Goal: Task Accomplishment & Management: Use online tool/utility

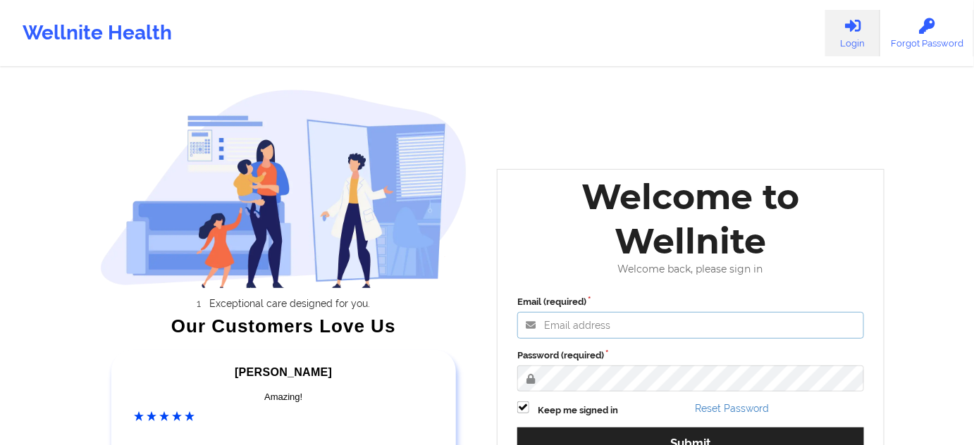
type input "[PERSON_NAME][EMAIL_ADDRESS][PERSON_NAME][DOMAIN_NAME]"
click at [612, 353] on label "Password (required)" at bounding box center [690, 356] width 347 height 14
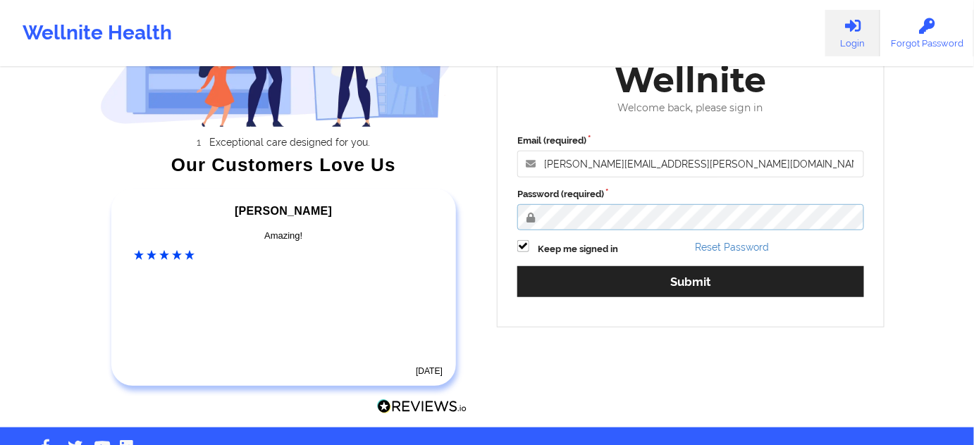
scroll to position [171, 0]
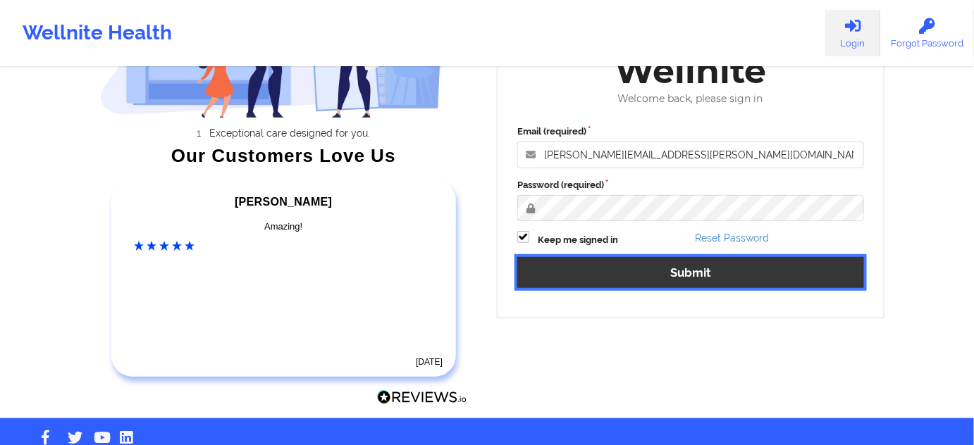
click at [614, 281] on button "Submit" at bounding box center [690, 272] width 347 height 30
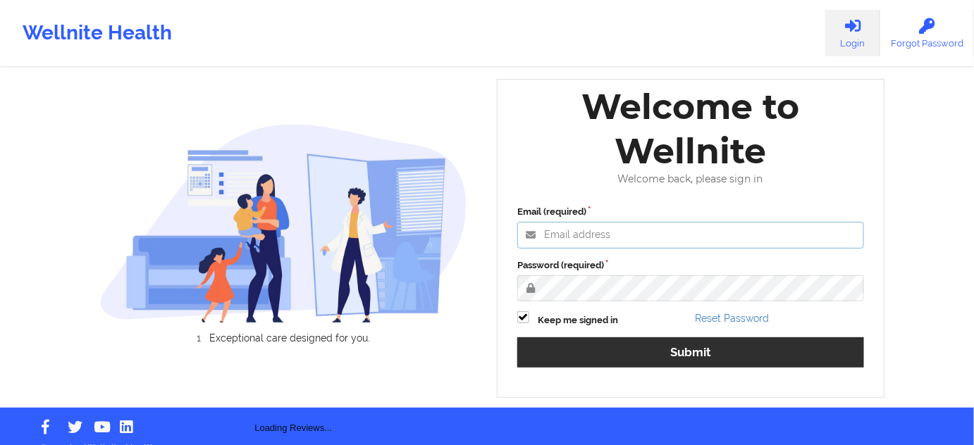
type input "[PERSON_NAME][EMAIL_ADDRESS][PERSON_NAME][DOMAIN_NAME]"
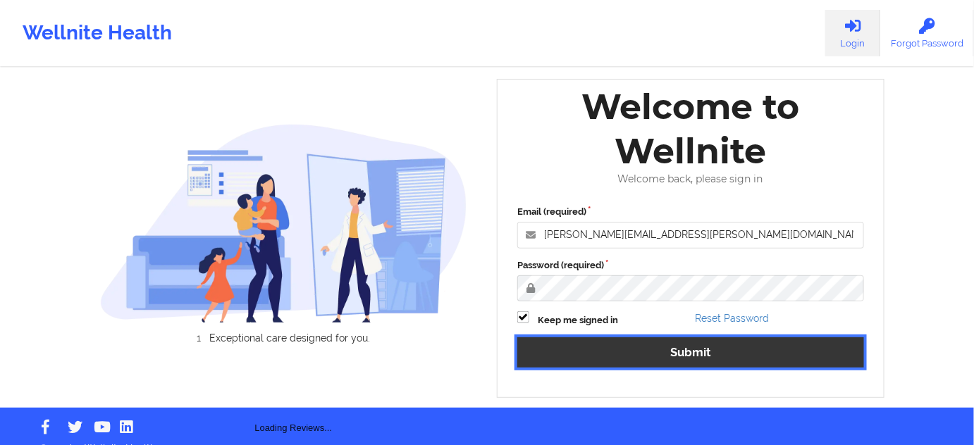
click at [648, 340] on button "Submit" at bounding box center [690, 353] width 347 height 30
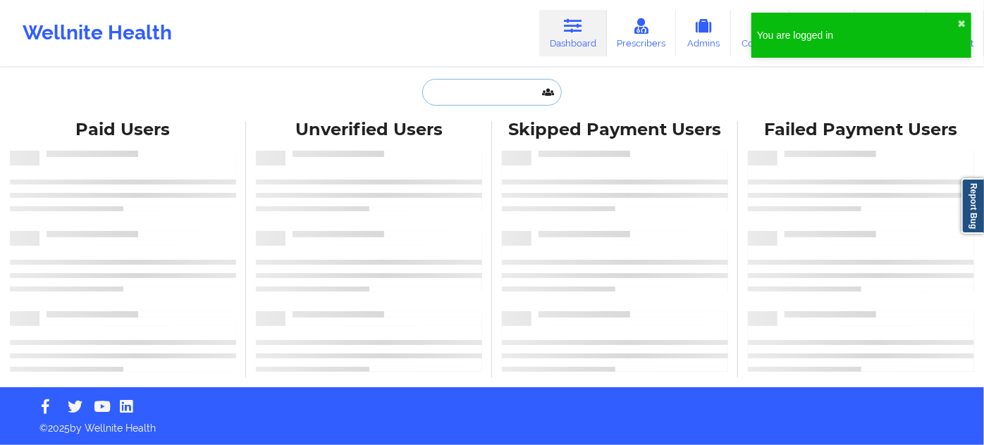
click at [466, 94] on input "text" at bounding box center [492, 92] width 140 height 27
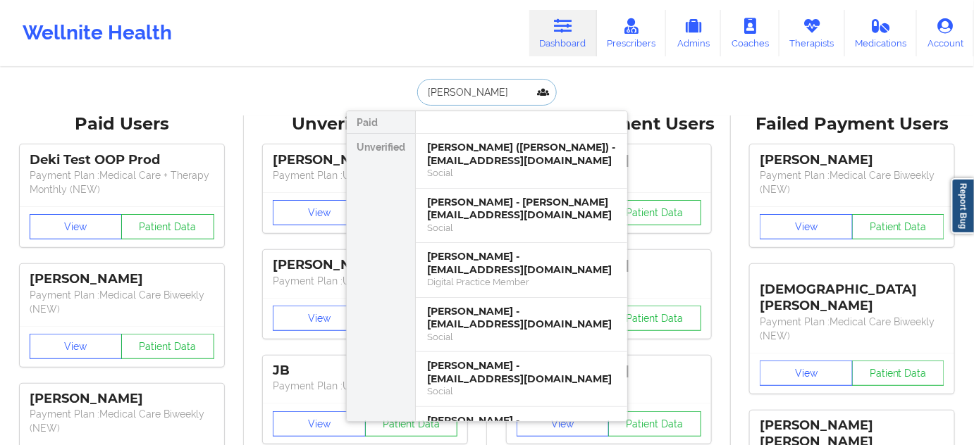
type input "[PERSON_NAME]"
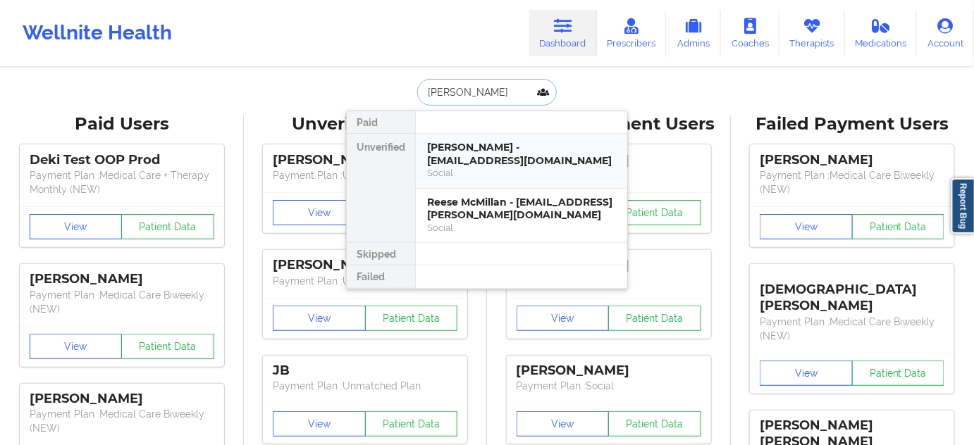
click at [475, 166] on div "[PERSON_NAME] - [EMAIL_ADDRESS][DOMAIN_NAME]" at bounding box center [521, 154] width 189 height 26
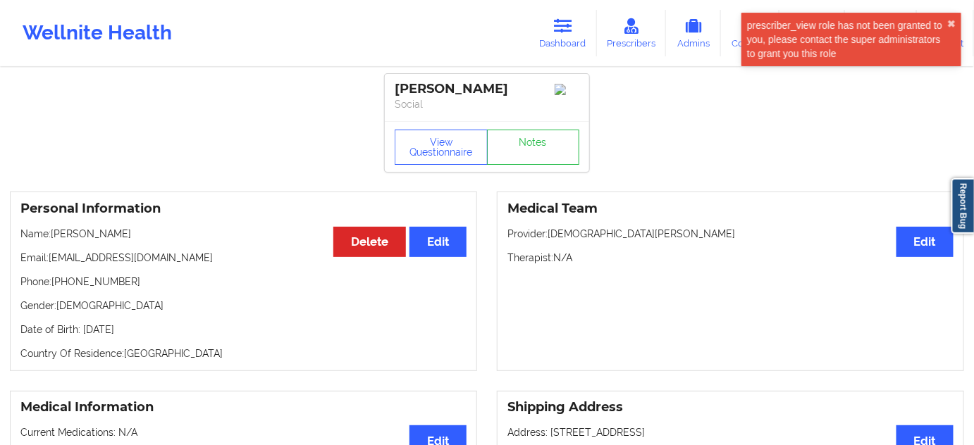
click at [474, 95] on div "[PERSON_NAME]" at bounding box center [487, 89] width 185 height 16
copy div "[PERSON_NAME]"
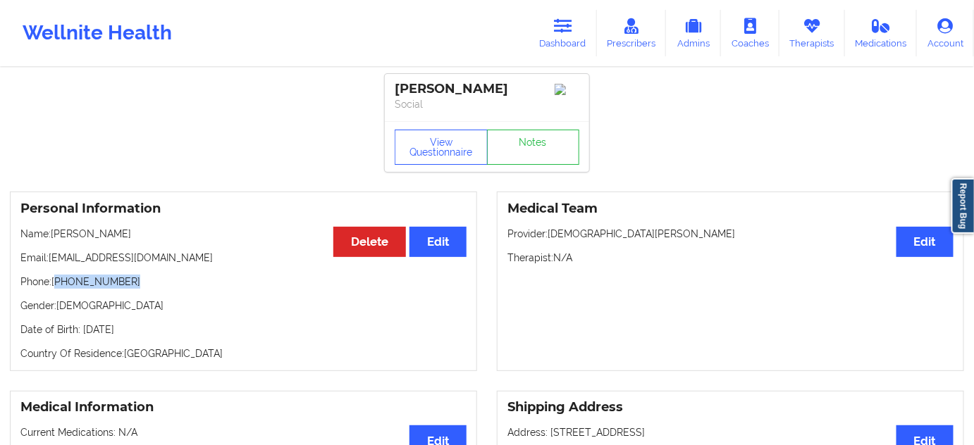
drag, startPoint x: 58, startPoint y: 289, endPoint x: 182, endPoint y: 283, distance: 124.2
click at [182, 283] on p "Phone: [PHONE_NUMBER]" at bounding box center [243, 282] width 446 height 14
copy p "[PHONE_NUMBER]"
drag, startPoint x: 562, startPoint y: 236, endPoint x: 654, endPoint y: 236, distance: 91.6
click at [654, 236] on p "Provider: [PERSON_NAME]" at bounding box center [730, 234] width 446 height 14
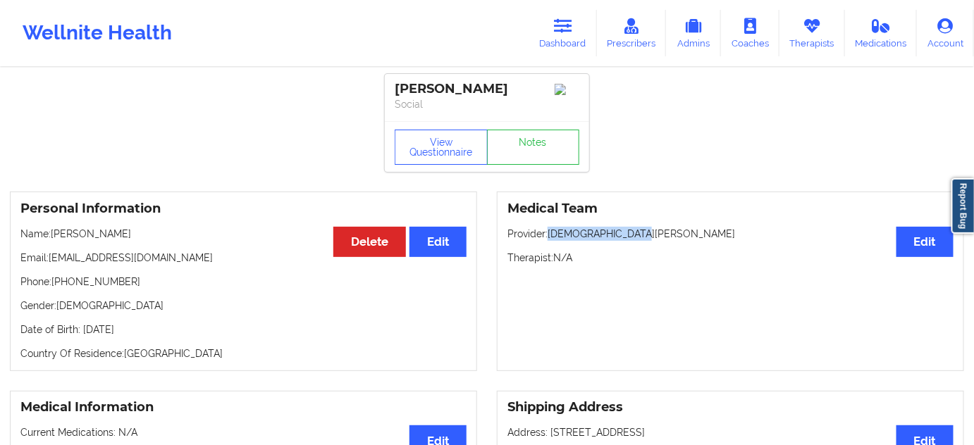
copy p "[DEMOGRAPHIC_DATA][PERSON_NAME]"
drag, startPoint x: 397, startPoint y: 85, endPoint x: 539, endPoint y: 84, distance: 141.6
click at [539, 84] on div "[PERSON_NAME]" at bounding box center [487, 89] width 185 height 16
copy div "[PERSON_NAME]"
click at [443, 109] on p "Social" at bounding box center [487, 104] width 185 height 14
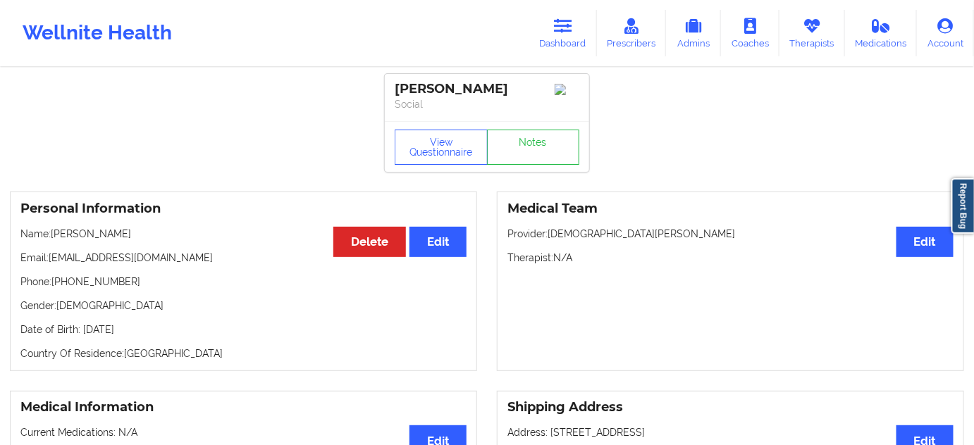
click at [425, 90] on div "[PERSON_NAME]" at bounding box center [487, 89] width 185 height 16
copy div "[PERSON_NAME]"
drag, startPoint x: 49, startPoint y: 264, endPoint x: 248, endPoint y: 259, distance: 199.5
click at [191, 254] on div "Personal Information Edit Delete Name: [PERSON_NAME] Email: [EMAIL_ADDRESS][DOM…" at bounding box center [243, 282] width 467 height 180
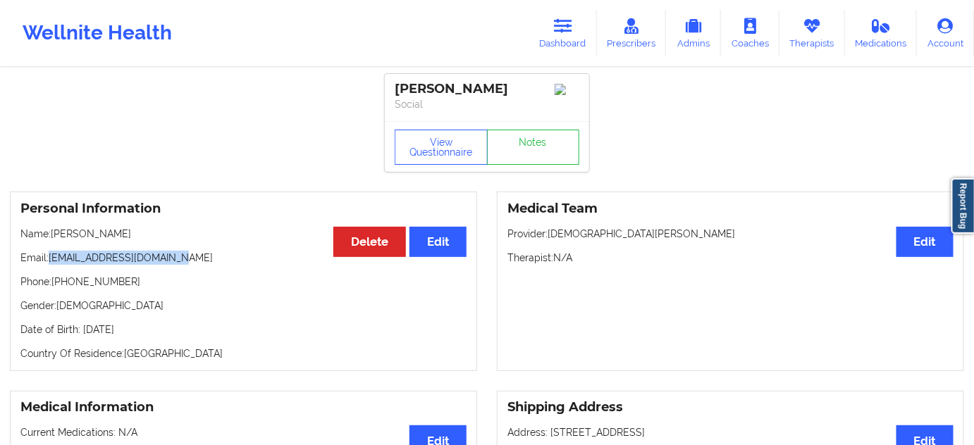
copy p "[EMAIL_ADDRESS][DOMAIN_NAME]"
click at [558, 23] on icon at bounding box center [563, 26] width 18 height 16
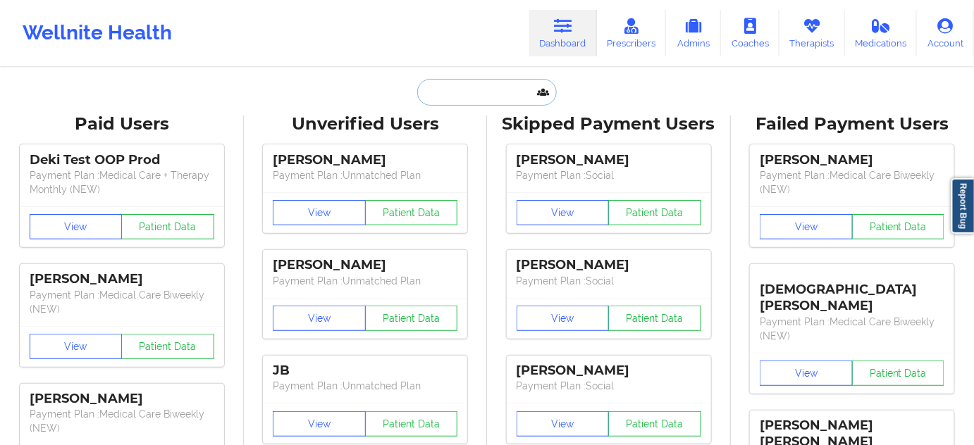
click at [473, 94] on input "text" at bounding box center [487, 92] width 140 height 27
type input "a"
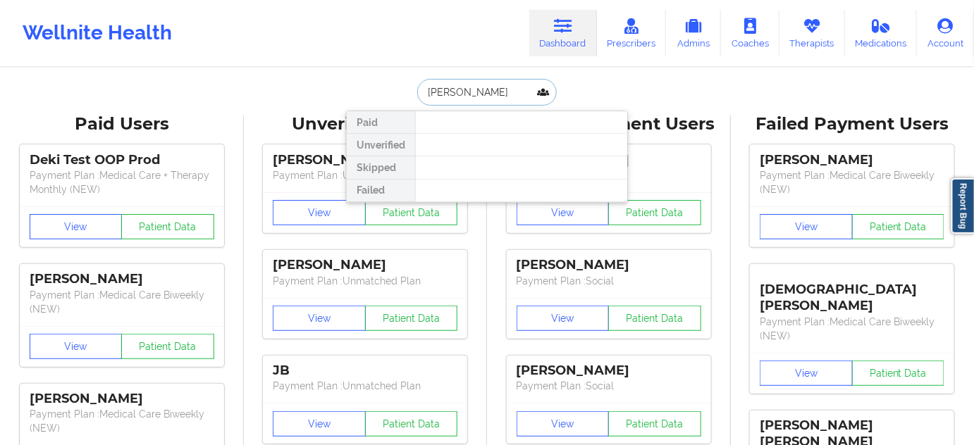
paste input "[EMAIL_ADDRESS][DOMAIN_NAME]"
type input "[EMAIL_ADDRESS][DOMAIN_NAME]"
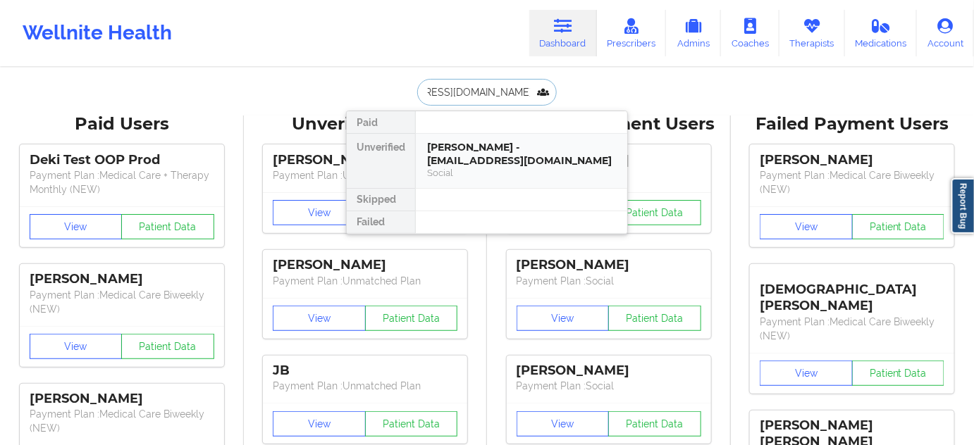
click at [477, 156] on div "[PERSON_NAME] - [EMAIL_ADDRESS][DOMAIN_NAME]" at bounding box center [521, 154] width 189 height 26
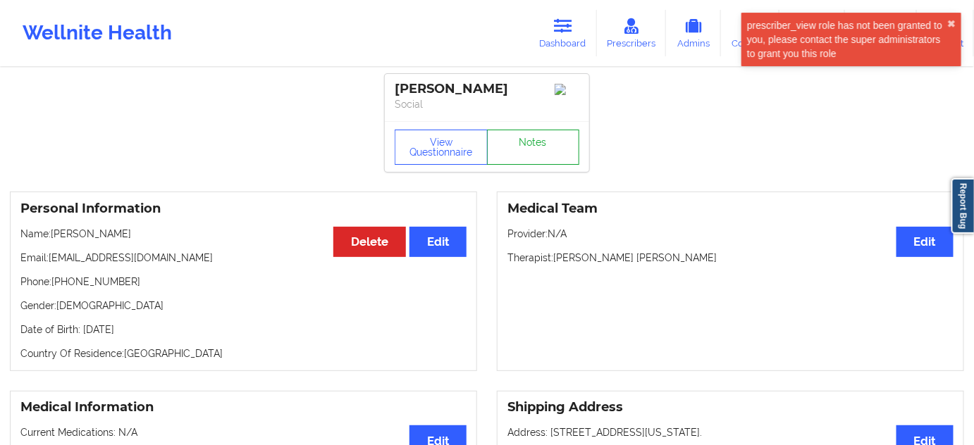
click at [513, 150] on link "Notes" at bounding box center [533, 147] width 93 height 35
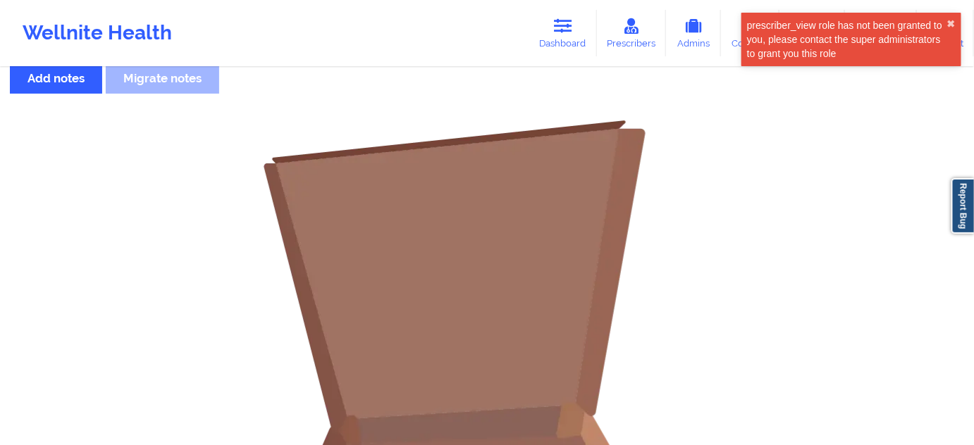
scroll to position [384, 0]
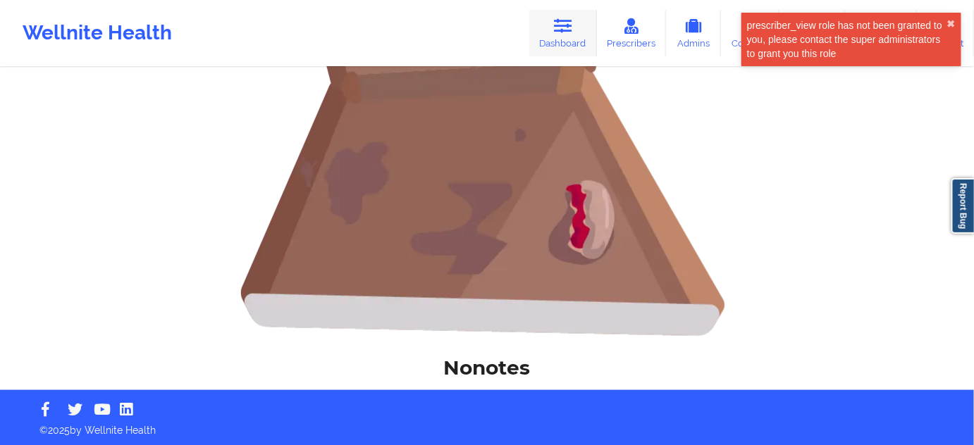
click at [547, 46] on link "Dashboard" at bounding box center [563, 33] width 68 height 47
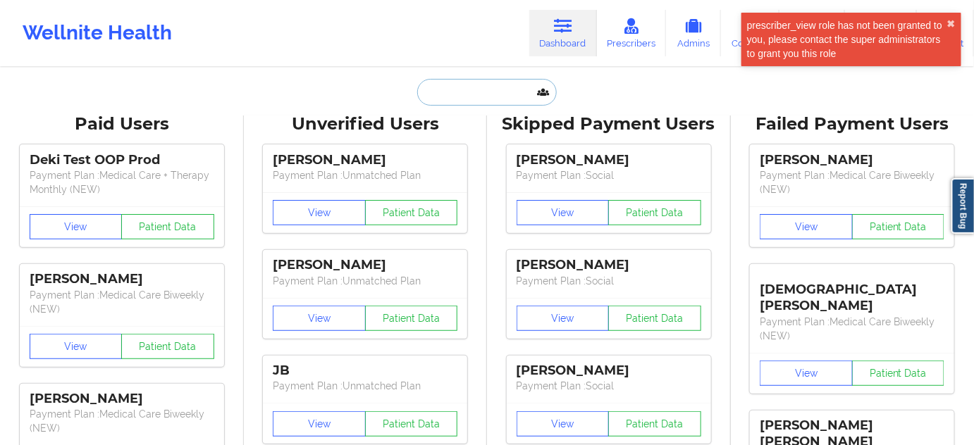
click at [480, 91] on input "text" at bounding box center [487, 92] width 140 height 27
type input "s"
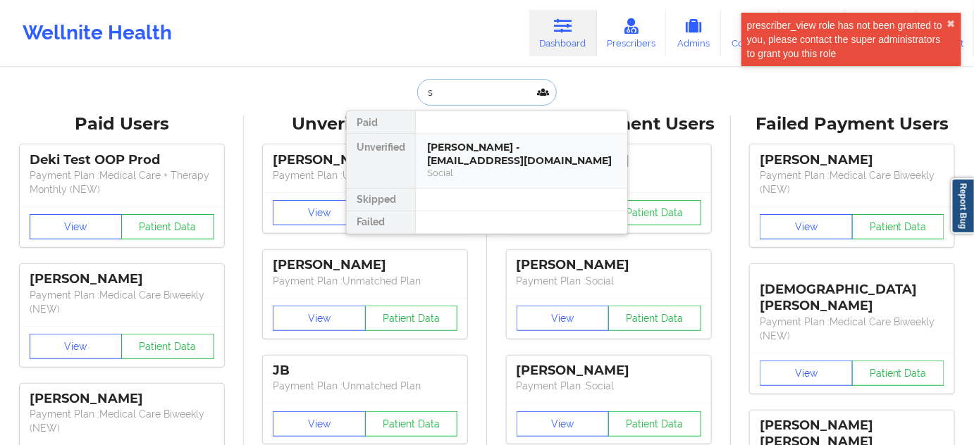
click at [471, 161] on div "[PERSON_NAME] - [EMAIL_ADDRESS][DOMAIN_NAME]" at bounding box center [521, 154] width 189 height 26
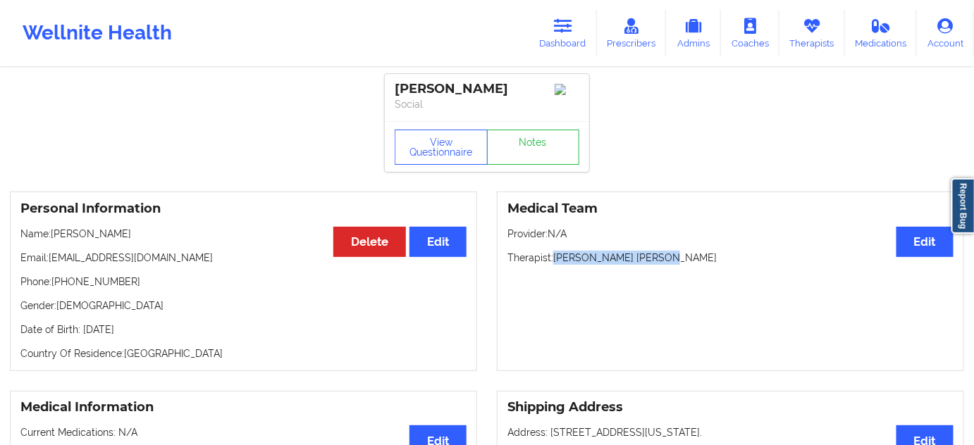
drag, startPoint x: 558, startPoint y: 262, endPoint x: 700, endPoint y: 259, distance: 142.4
click at [700, 259] on p "Therapist: [PERSON_NAME] [PERSON_NAME]" at bounding box center [730, 258] width 446 height 14
copy p "[PERSON_NAME] [PERSON_NAME]"
click at [435, 162] on button "View Questionnaire" at bounding box center [441, 147] width 93 height 35
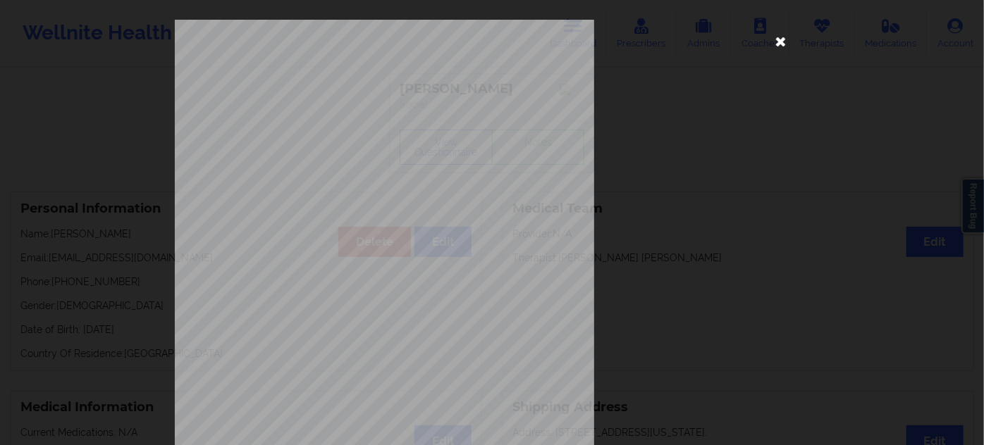
click at [774, 42] on icon at bounding box center [781, 41] width 23 height 23
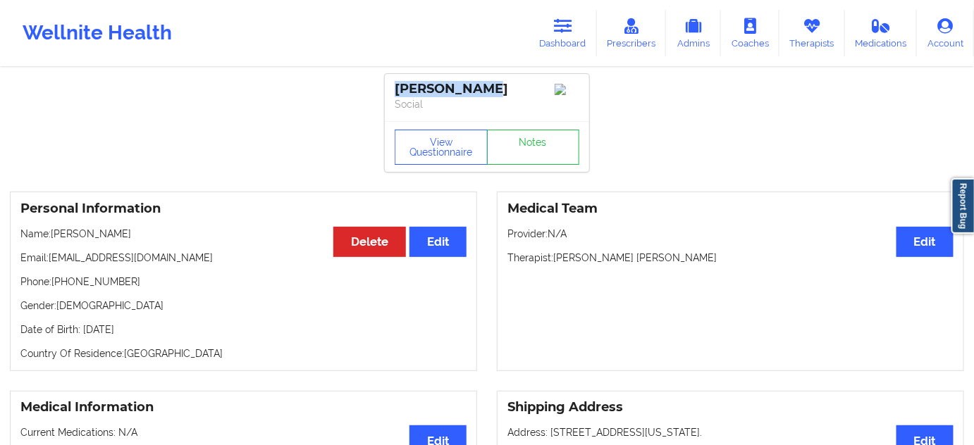
drag, startPoint x: 500, startPoint y: 89, endPoint x: 379, endPoint y: 88, distance: 120.5
copy div "[PERSON_NAME]"
click at [639, 265] on p "Therapist: [PERSON_NAME] [PERSON_NAME]" at bounding box center [730, 258] width 446 height 14
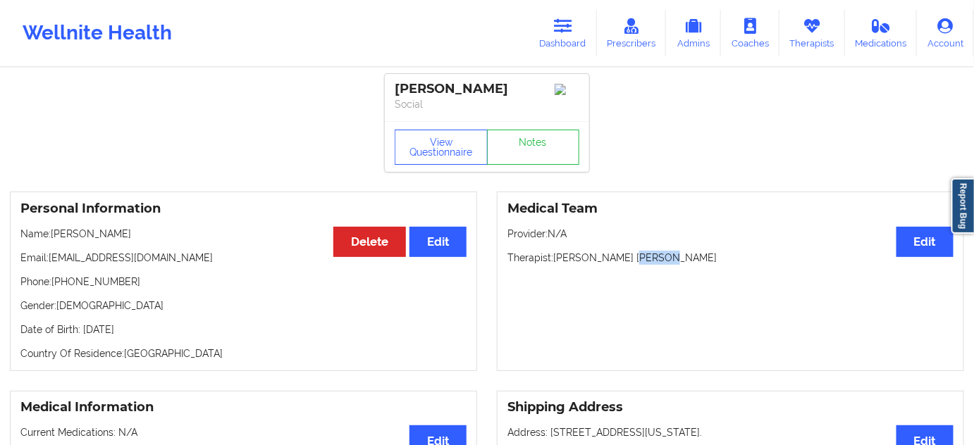
copy p "[PERSON_NAME]"
click at [531, 152] on link "Notes" at bounding box center [533, 147] width 93 height 35
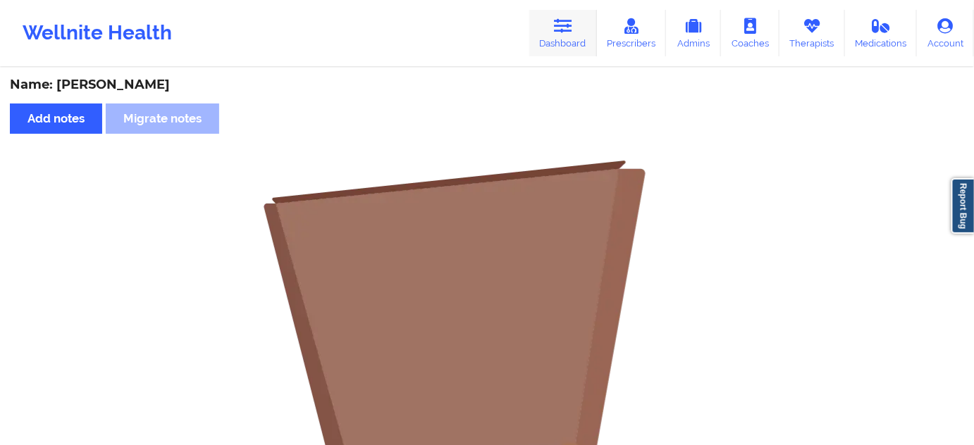
click at [567, 29] on icon at bounding box center [563, 26] width 18 height 16
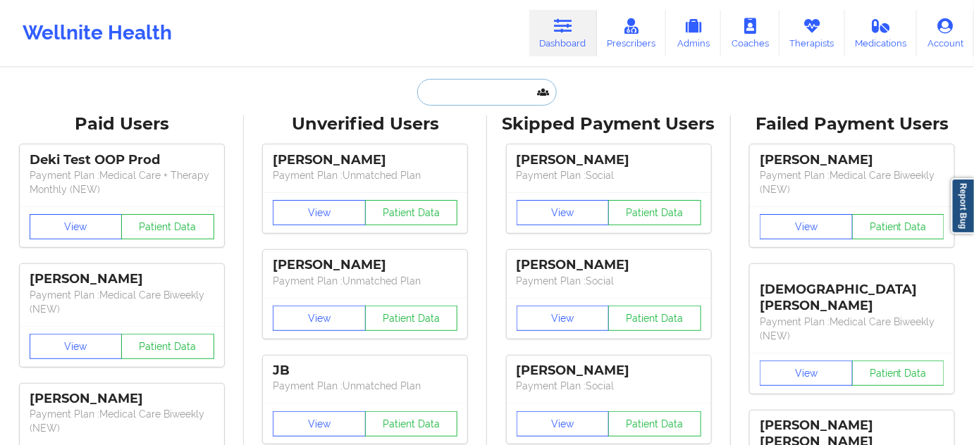
click at [438, 98] on input "text" at bounding box center [487, 92] width 140 height 27
paste input "[EMAIL_ADDRESS][DOMAIN_NAME]"
type input "[EMAIL_ADDRESS][DOMAIN_NAME]"
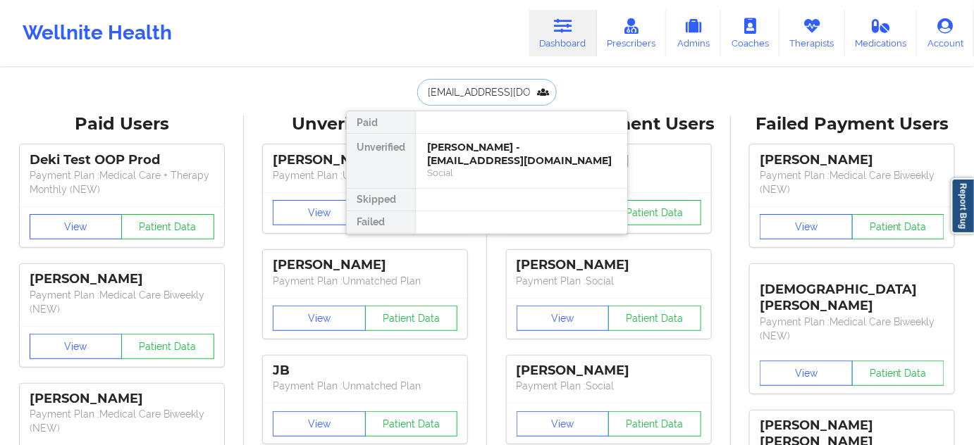
click at [466, 155] on div "[PERSON_NAME] - [EMAIL_ADDRESS][DOMAIN_NAME]" at bounding box center [521, 154] width 189 height 26
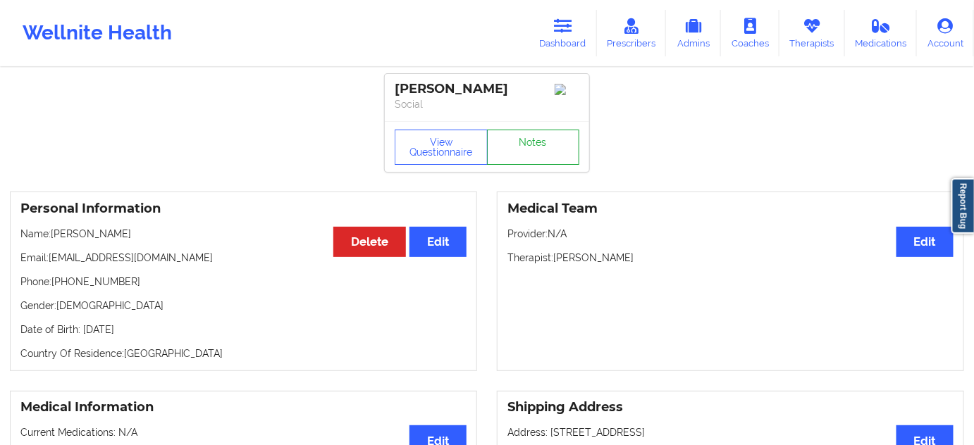
click at [522, 154] on link "Notes" at bounding box center [533, 147] width 93 height 35
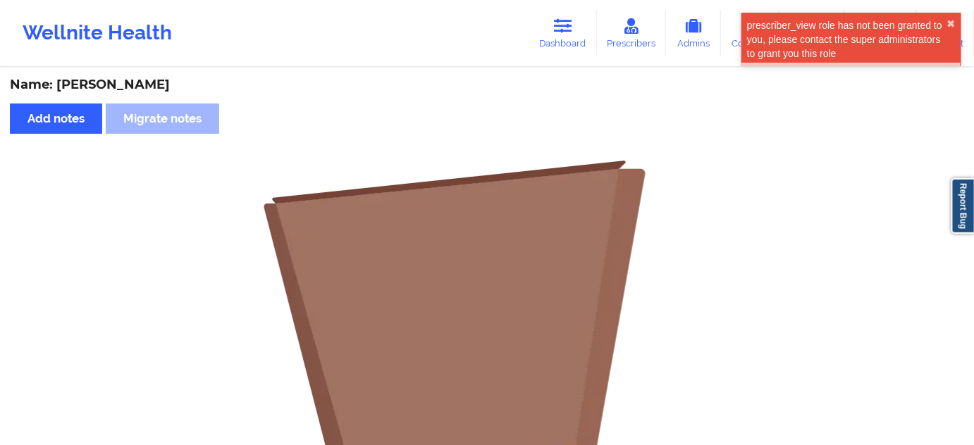
click at [550, 44] on link "Dashboard" at bounding box center [563, 33] width 68 height 47
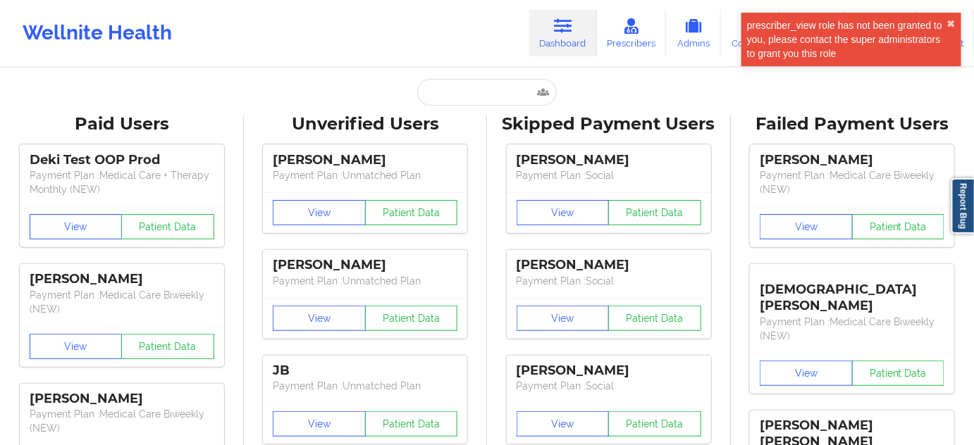
click at [477, 87] on input "text" at bounding box center [487, 92] width 140 height 27
paste input "[DOMAIN_NAME][EMAIL_ADDRESS][DOMAIN_NAME]"
type input "[DOMAIN_NAME][EMAIL_ADDRESS][DOMAIN_NAME]"
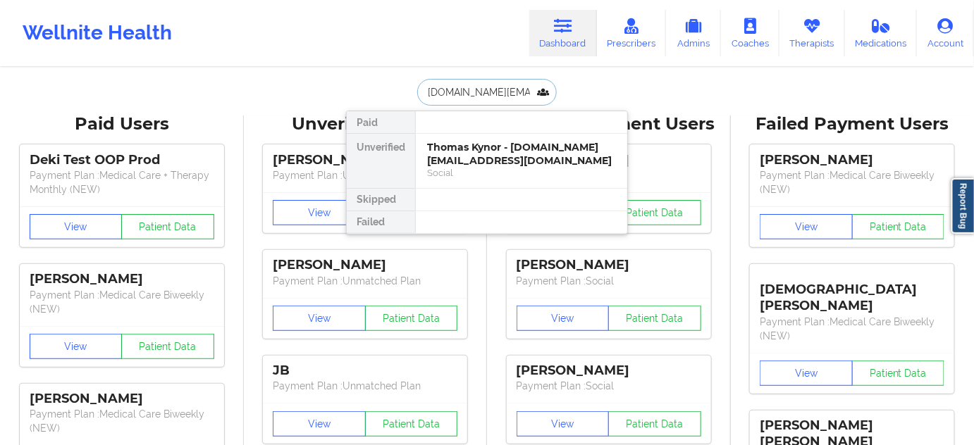
click at [468, 150] on div "Thomas Kynor - [DOMAIN_NAME][EMAIL_ADDRESS][DOMAIN_NAME]" at bounding box center [521, 154] width 189 height 26
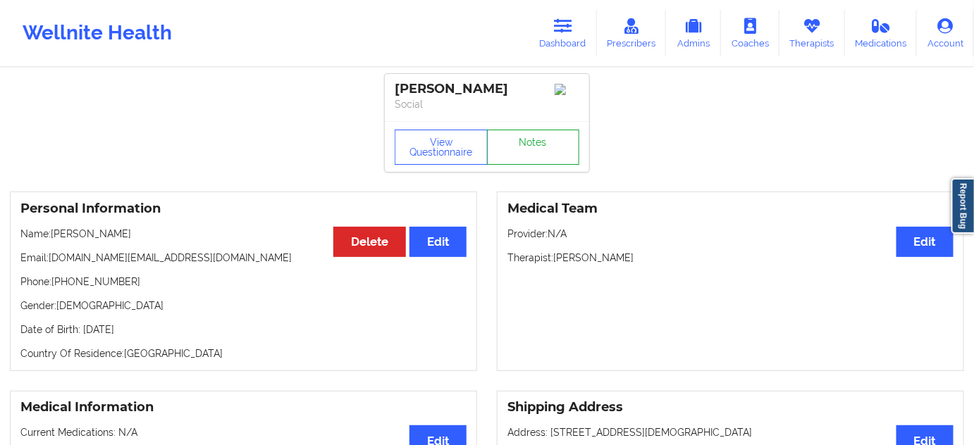
click at [538, 150] on link "Notes" at bounding box center [533, 147] width 93 height 35
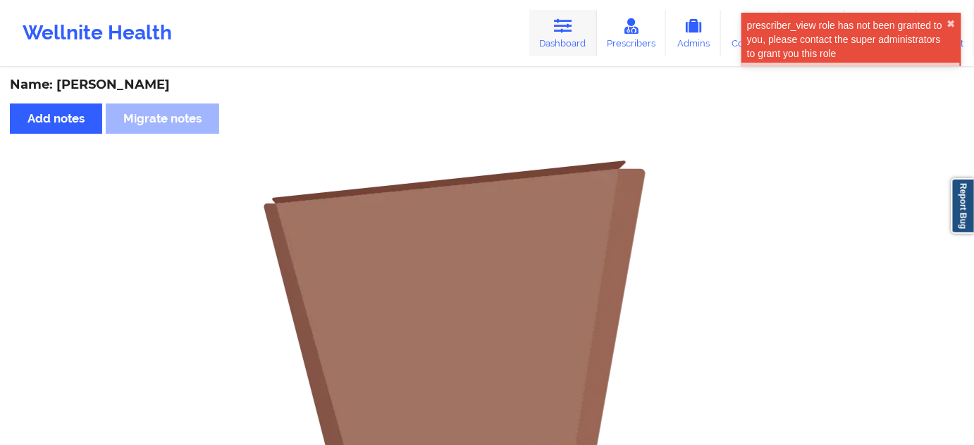
click at [562, 44] on link "Dashboard" at bounding box center [563, 33] width 68 height 47
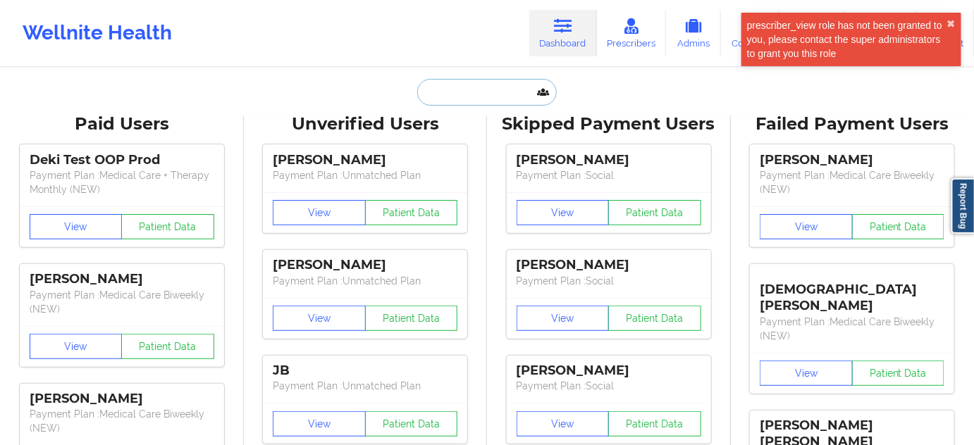
click at [484, 94] on input "text" at bounding box center [487, 92] width 140 height 27
paste input "[EMAIL_ADDRESS][DOMAIN_NAME]"
type input "[EMAIL_ADDRESS][DOMAIN_NAME]"
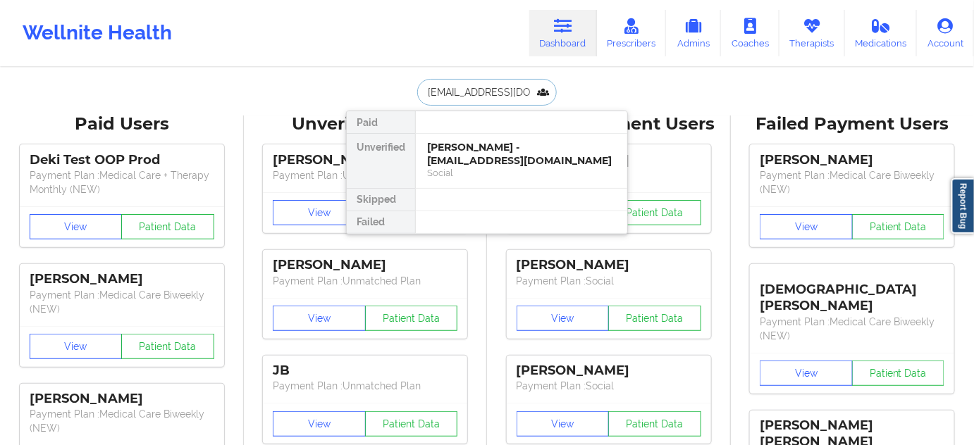
click at [465, 159] on div "[PERSON_NAME] - [EMAIL_ADDRESS][DOMAIN_NAME]" at bounding box center [521, 154] width 189 height 26
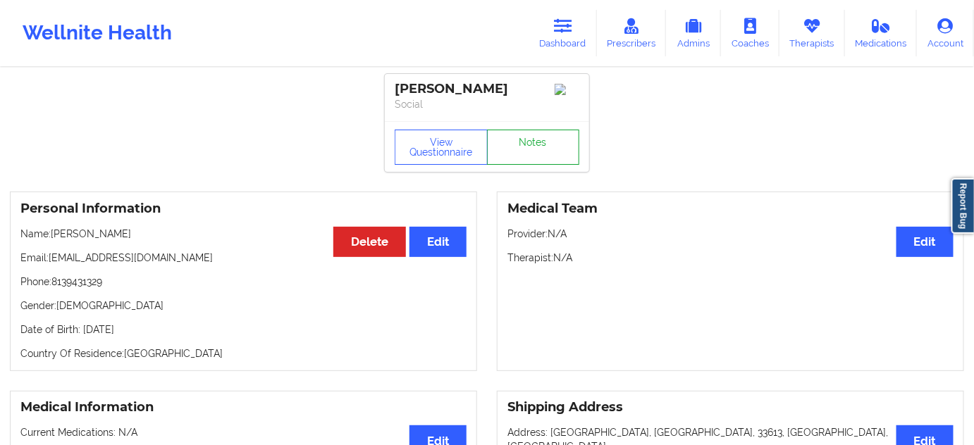
click at [527, 159] on link "Notes" at bounding box center [533, 147] width 93 height 35
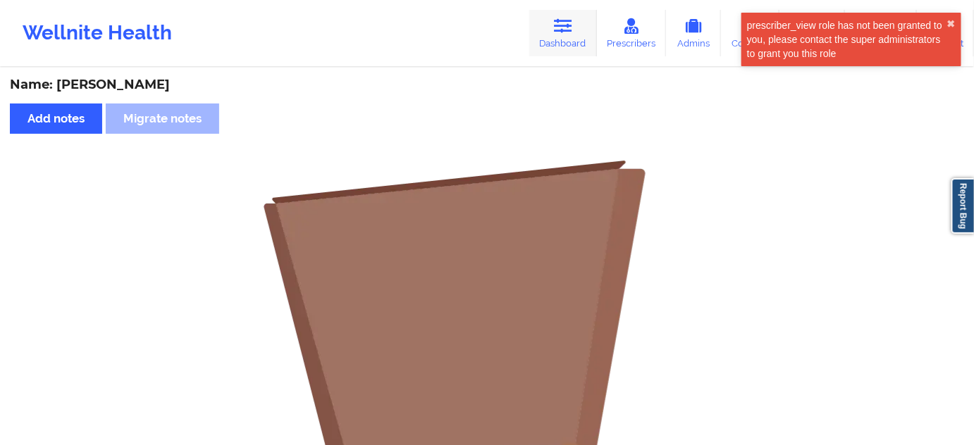
click at [560, 39] on link "Dashboard" at bounding box center [563, 33] width 68 height 47
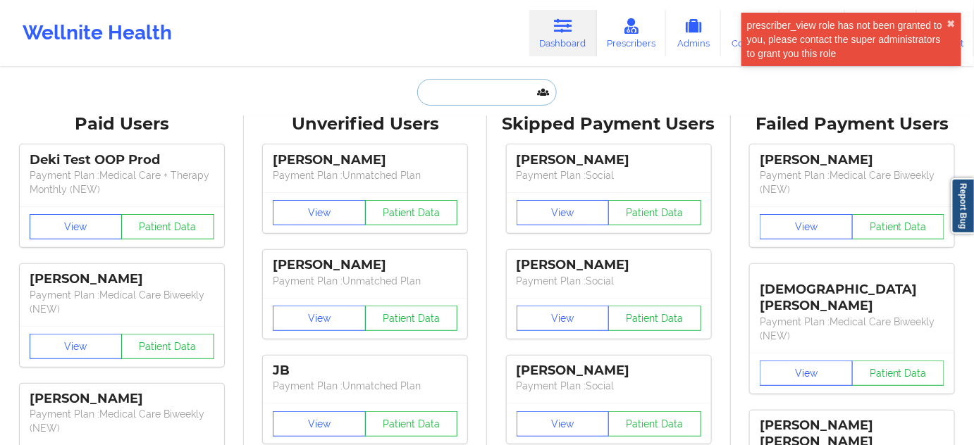
click at [469, 93] on input "text" at bounding box center [487, 92] width 140 height 27
paste input "[PERSON_NAME][EMAIL_ADDRESS][PERSON_NAME][DOMAIN_NAME]"
type input "[PERSON_NAME][EMAIL_ADDRESS][PERSON_NAME][DOMAIN_NAME]"
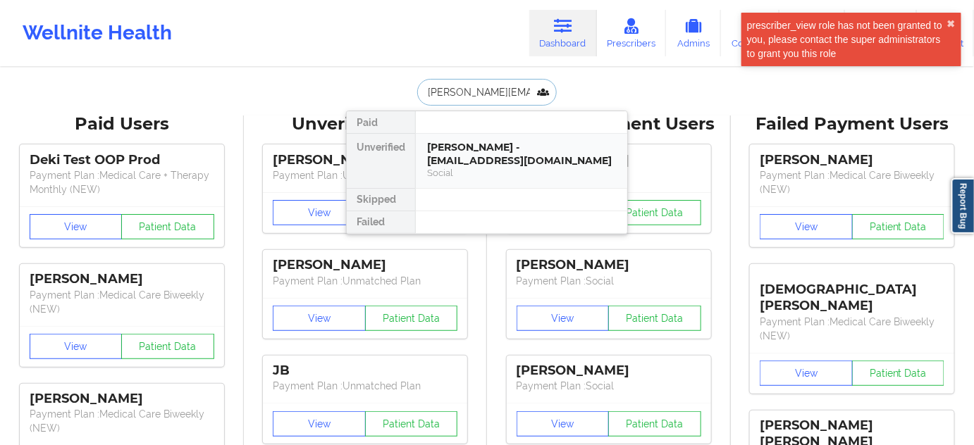
scroll to position [0, 14]
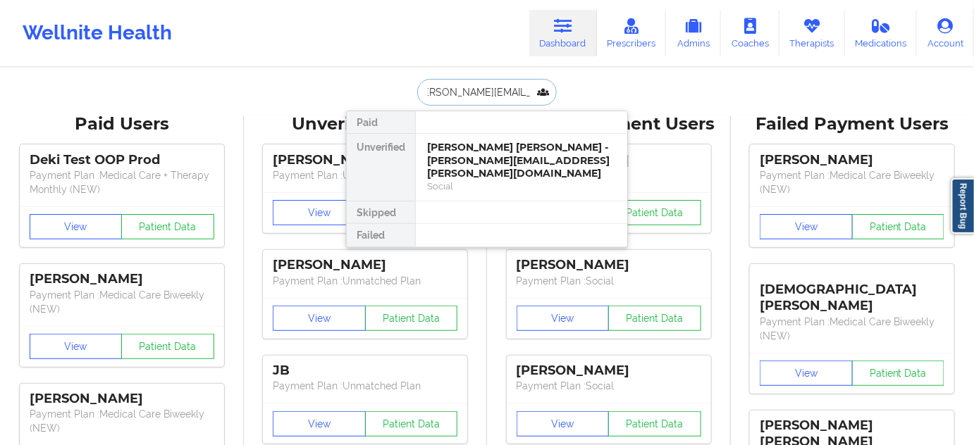
click at [468, 149] on div "[PERSON_NAME] [PERSON_NAME] - [PERSON_NAME][EMAIL_ADDRESS][PERSON_NAME][DOMAIN_…" at bounding box center [521, 160] width 189 height 39
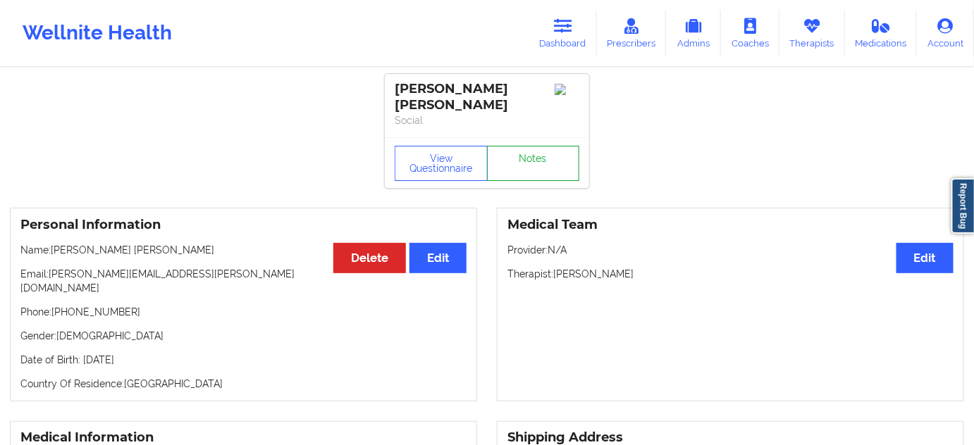
click at [519, 149] on link "Notes" at bounding box center [533, 163] width 93 height 35
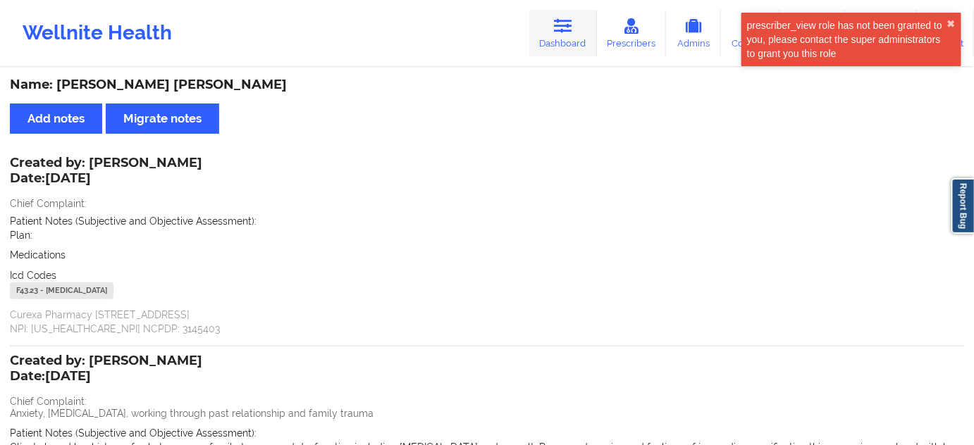
click at [544, 31] on link "Dashboard" at bounding box center [563, 33] width 68 height 47
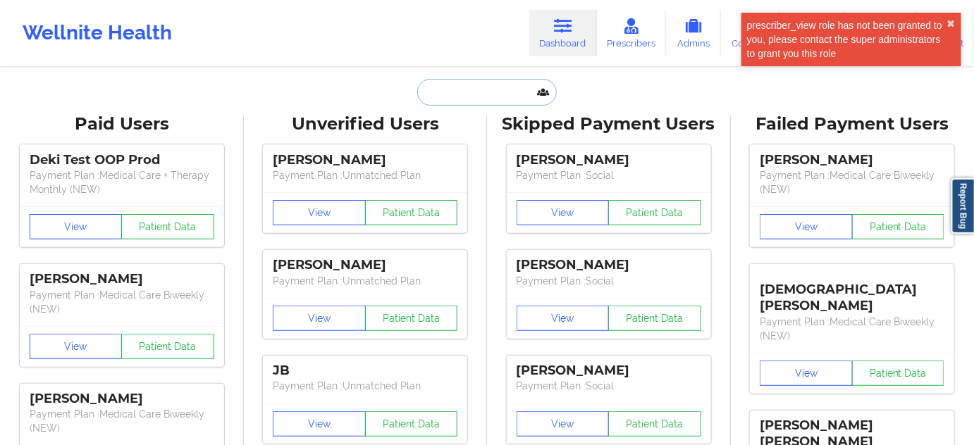
click at [503, 88] on input "text" at bounding box center [487, 92] width 140 height 27
type input "s"
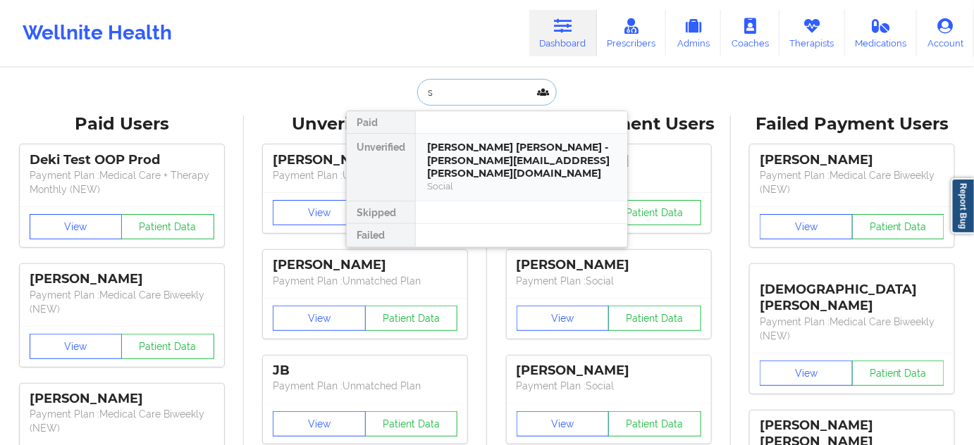
click at [490, 137] on div "[PERSON_NAME] [PERSON_NAME] - [PERSON_NAME][EMAIL_ADDRESS][PERSON_NAME][DOMAIN_…" at bounding box center [521, 167] width 211 height 67
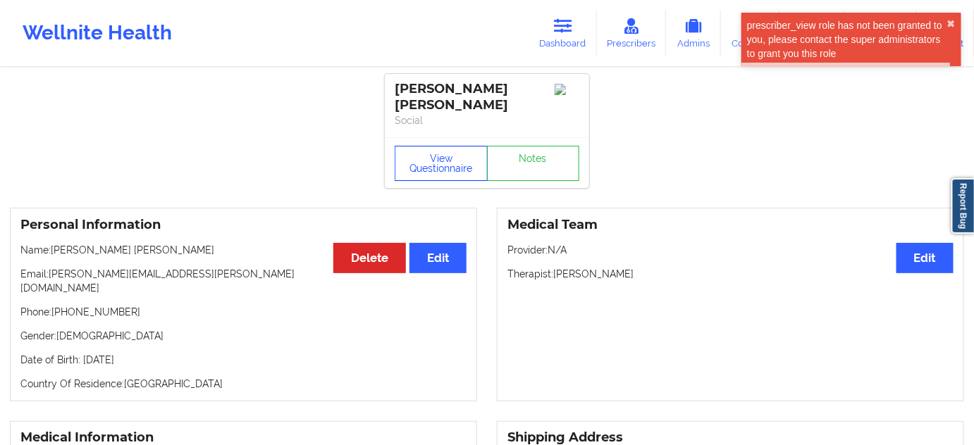
click at [468, 165] on button "View Questionnaire" at bounding box center [441, 163] width 93 height 35
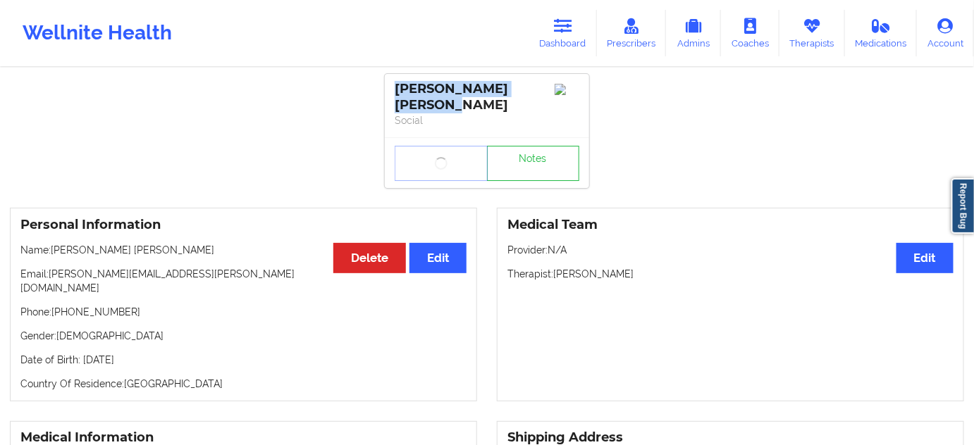
drag, startPoint x: 390, startPoint y: 85, endPoint x: 440, endPoint y: 108, distance: 55.2
click at [440, 108] on div "[PERSON_NAME] [PERSON_NAME] Social" at bounding box center [487, 105] width 204 height 63
copy div "[PERSON_NAME] [PERSON_NAME]"
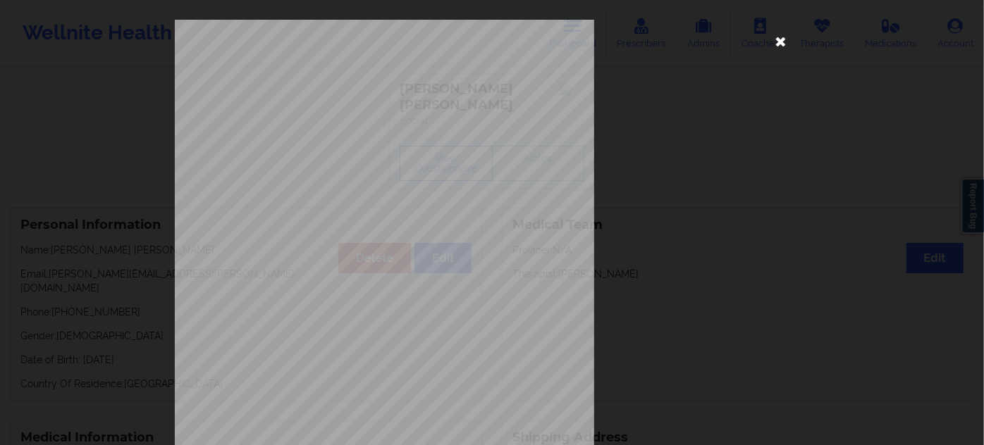
click at [779, 37] on icon at bounding box center [781, 41] width 23 height 23
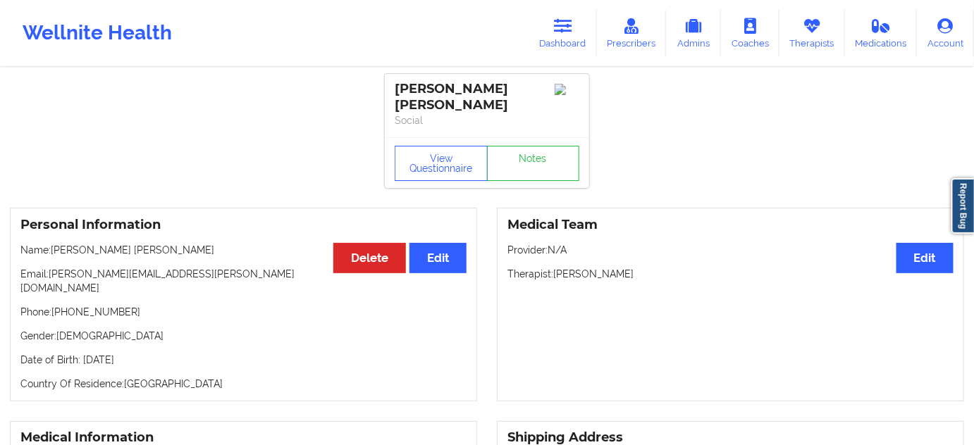
click at [415, 101] on div "[PERSON_NAME] [PERSON_NAME]" at bounding box center [487, 97] width 185 height 32
drag, startPoint x: 556, startPoint y: 270, endPoint x: 634, endPoint y: 275, distance: 77.7
click at [632, 275] on p "Therapist: [PERSON_NAME]" at bounding box center [730, 274] width 446 height 14
drag, startPoint x: 555, startPoint y: 273, endPoint x: 635, endPoint y: 268, distance: 80.5
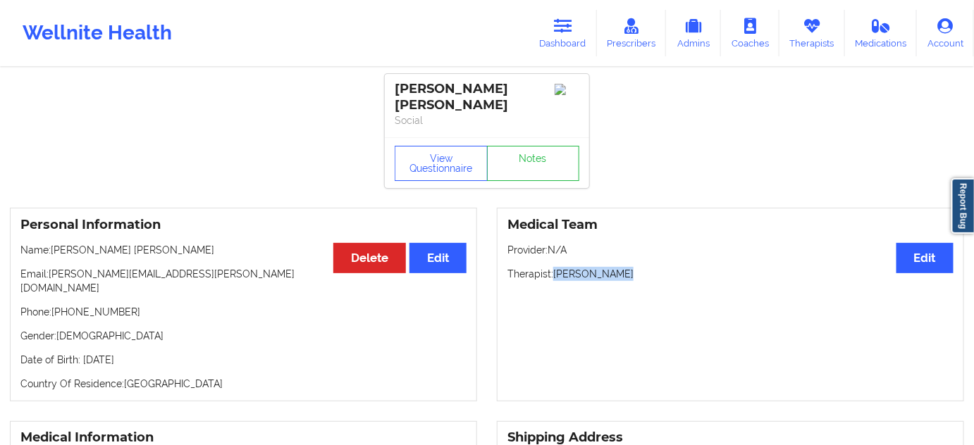
click at [635, 268] on p "Therapist: [PERSON_NAME]" at bounding box center [730, 274] width 446 height 14
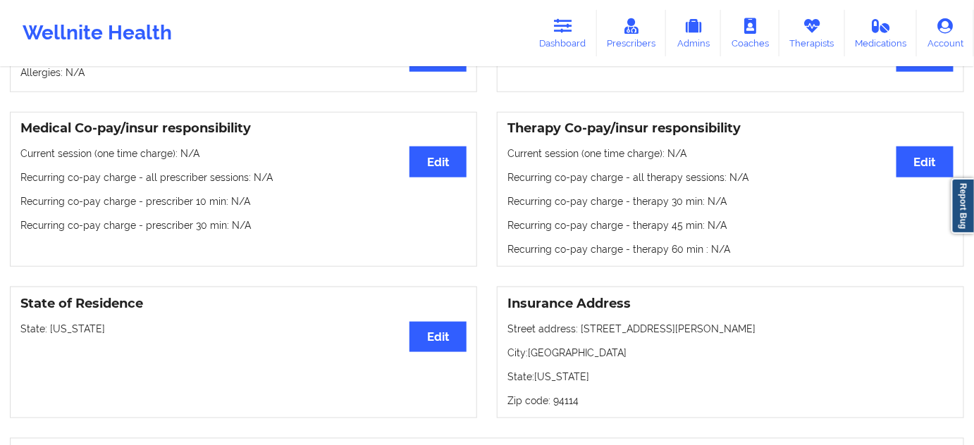
scroll to position [426, 0]
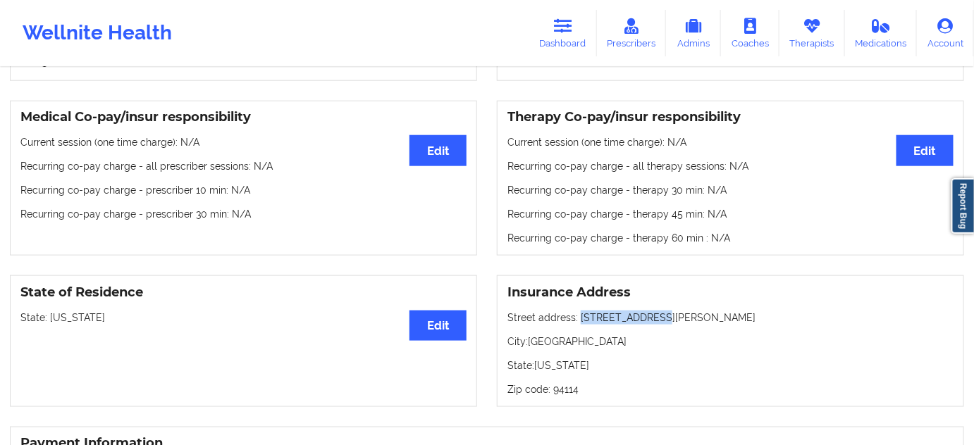
drag, startPoint x: 581, startPoint y: 304, endPoint x: 654, endPoint y: 299, distance: 73.4
click at [654, 311] on p "Street address: [STREET_ADDRESS][PERSON_NAME]" at bounding box center [730, 318] width 446 height 14
drag, startPoint x: 536, startPoint y: 325, endPoint x: 606, endPoint y: 328, distance: 70.6
click at [606, 335] on p "City: [GEOGRAPHIC_DATA]" at bounding box center [730, 342] width 446 height 14
click at [566, 383] on p "Zip code: 94114" at bounding box center [730, 390] width 446 height 14
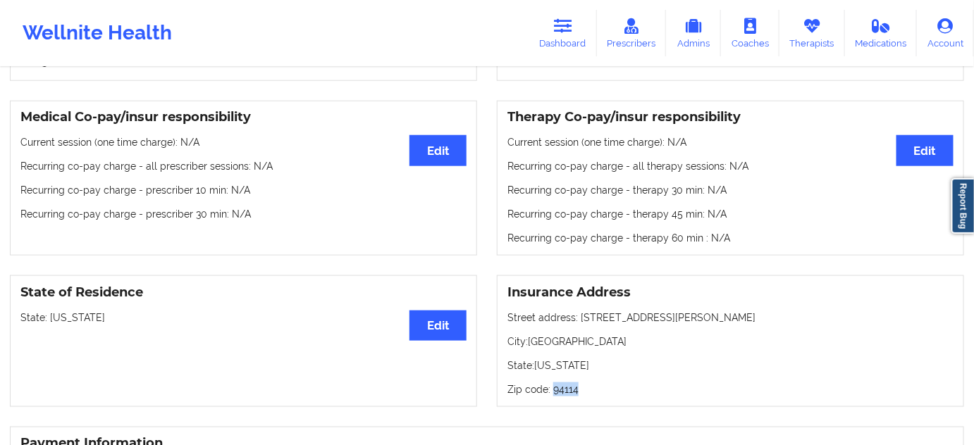
click at [566, 383] on p "Zip code: 94114" at bounding box center [730, 390] width 446 height 14
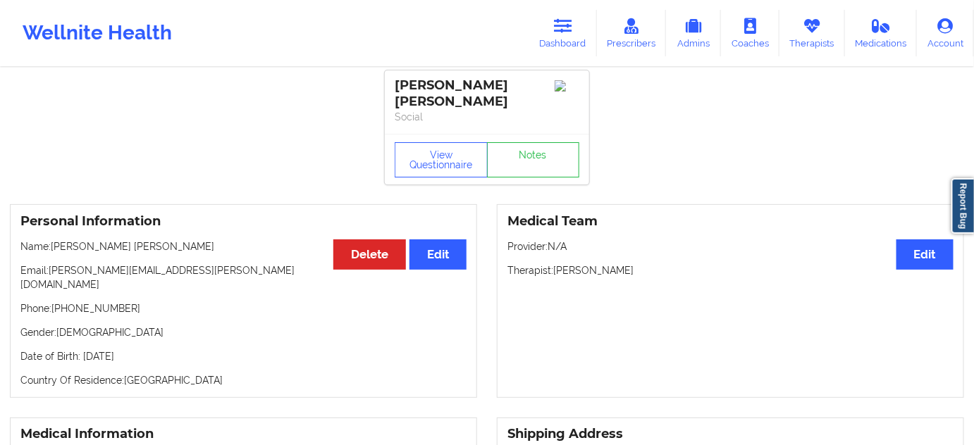
scroll to position [0, 0]
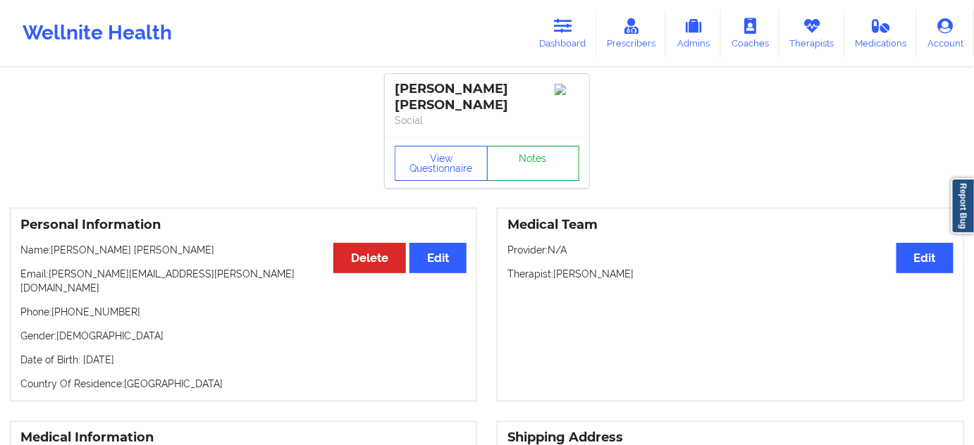
click at [537, 166] on link "Notes" at bounding box center [533, 163] width 93 height 35
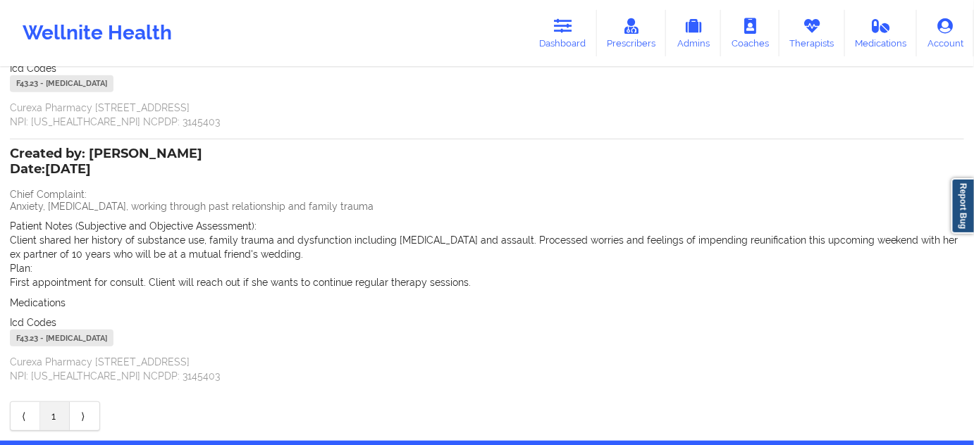
scroll to position [214, 0]
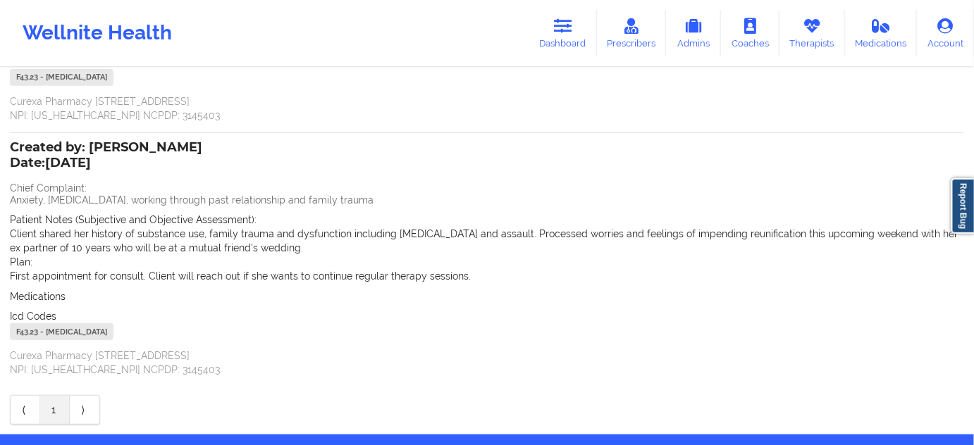
click at [32, 330] on div "F43.23 - [MEDICAL_DATA]" at bounding box center [62, 331] width 104 height 17
click at [550, 34] on link "Dashboard" at bounding box center [563, 33] width 68 height 47
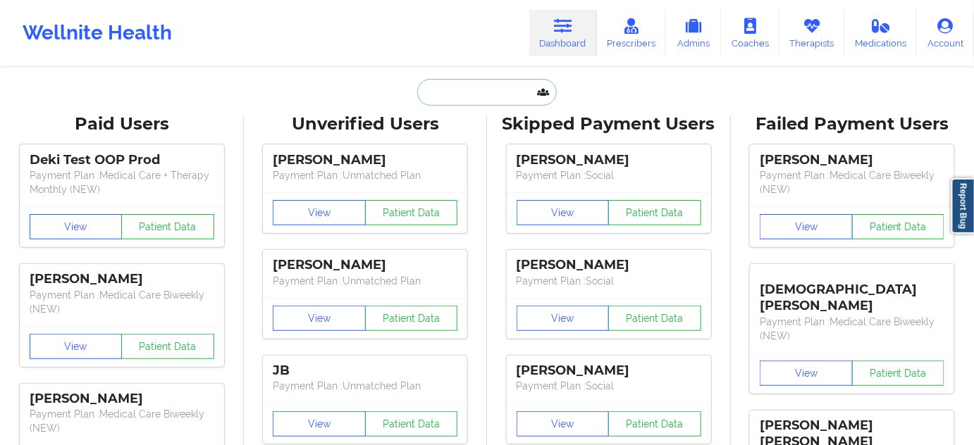
click at [455, 93] on input "text" at bounding box center [487, 92] width 140 height 27
paste input "[EMAIL_ADDRESS][DOMAIN_NAME]"
type input "[EMAIL_ADDRESS][DOMAIN_NAME]"
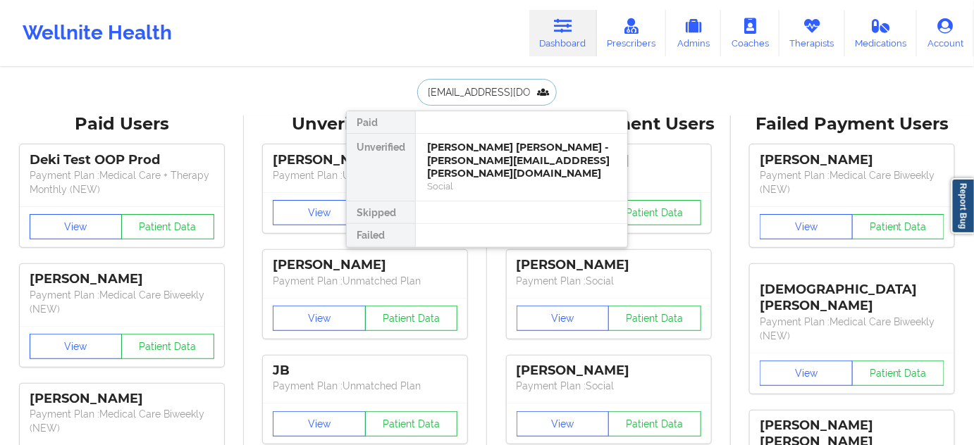
scroll to position [0, 41]
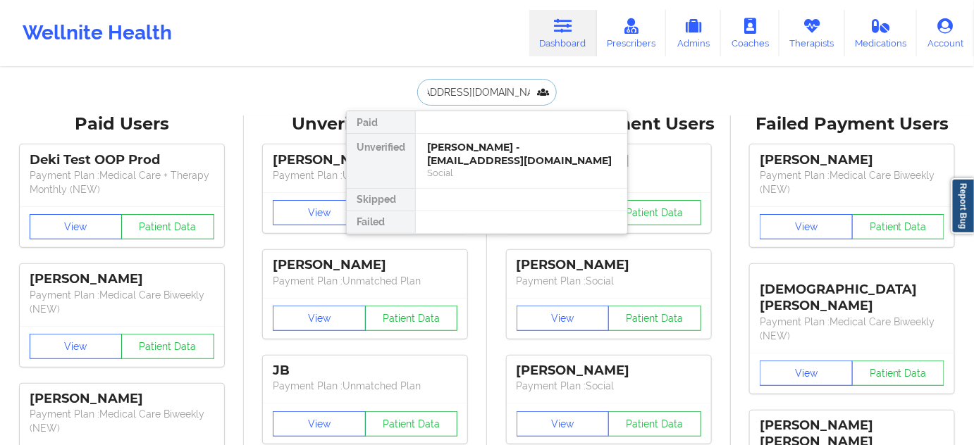
click at [469, 152] on div "[PERSON_NAME] - [EMAIL_ADDRESS][DOMAIN_NAME]" at bounding box center [521, 154] width 189 height 26
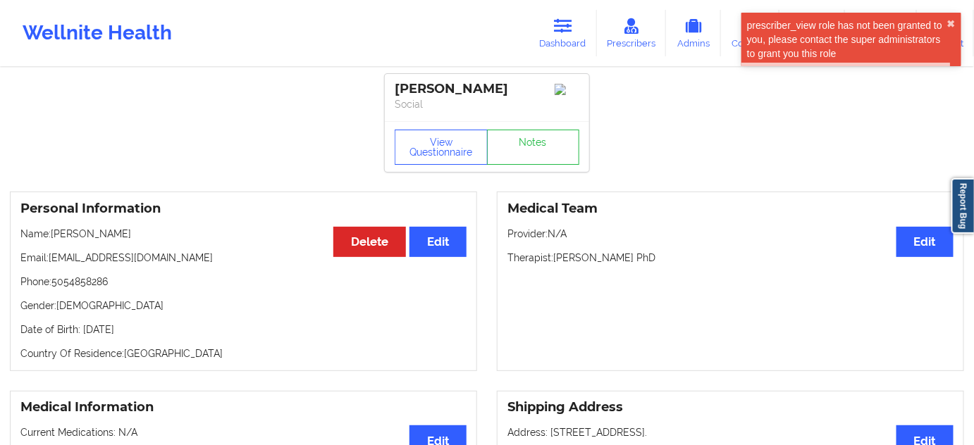
click at [495, 79] on div "[PERSON_NAME] Social" at bounding box center [487, 97] width 204 height 47
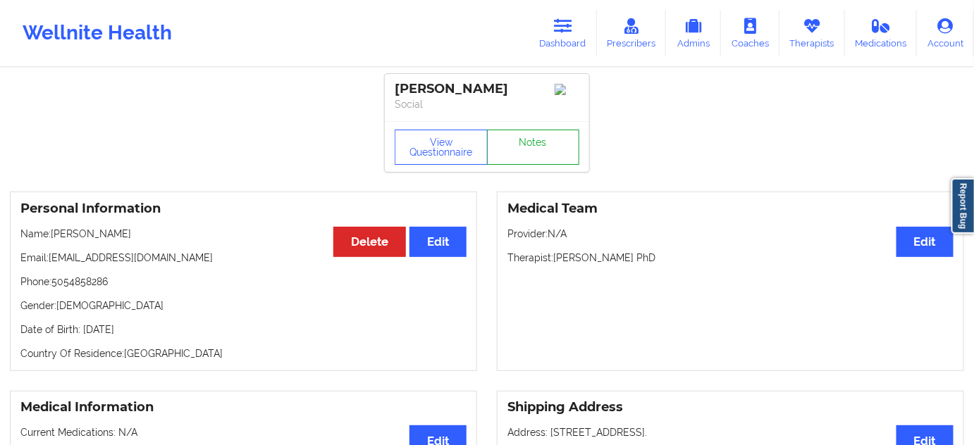
click at [544, 159] on link "Notes" at bounding box center [533, 147] width 93 height 35
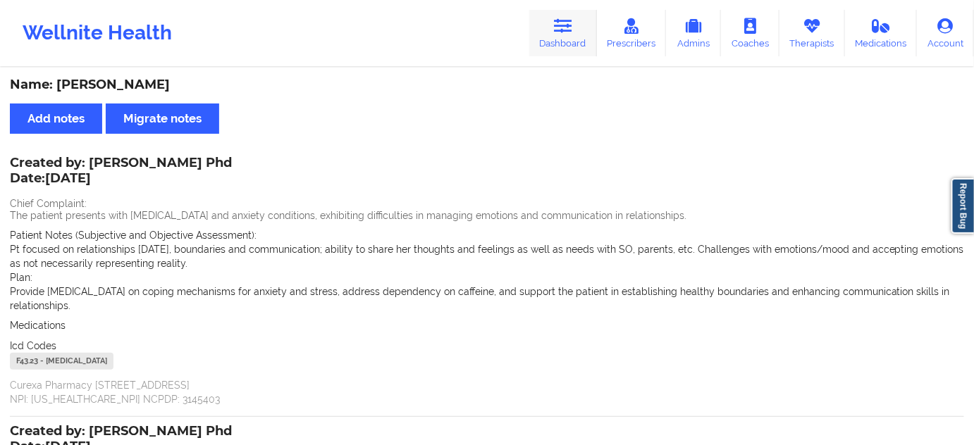
click at [548, 36] on link "Dashboard" at bounding box center [563, 33] width 68 height 47
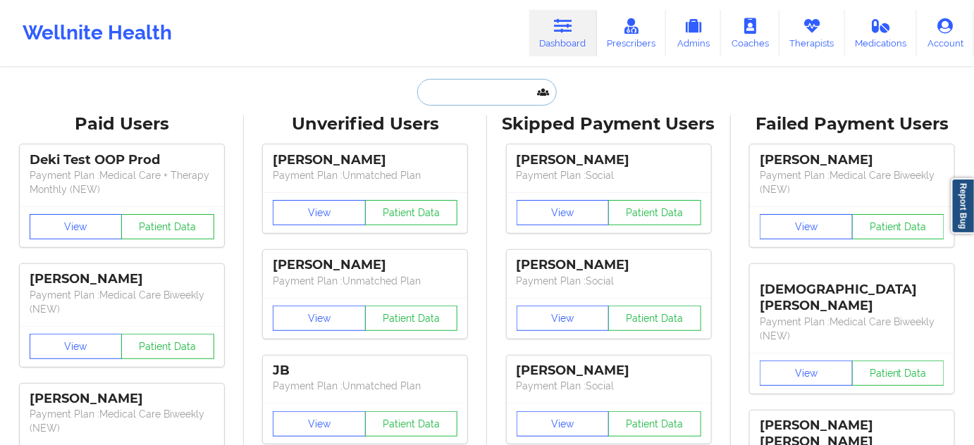
click at [488, 93] on input "text" at bounding box center [487, 92] width 140 height 27
paste input "[EMAIL_ADDRESS][DOMAIN_NAME]"
type input "[EMAIL_ADDRESS][DOMAIN_NAME]"
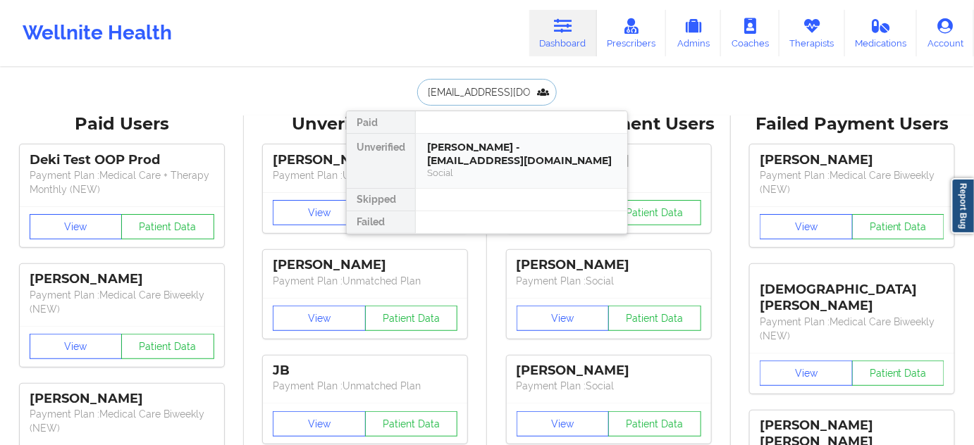
scroll to position [0, 2]
click at [469, 146] on div "[PERSON_NAME] - [EMAIL_ADDRESS][DOMAIN_NAME]" at bounding box center [521, 154] width 189 height 26
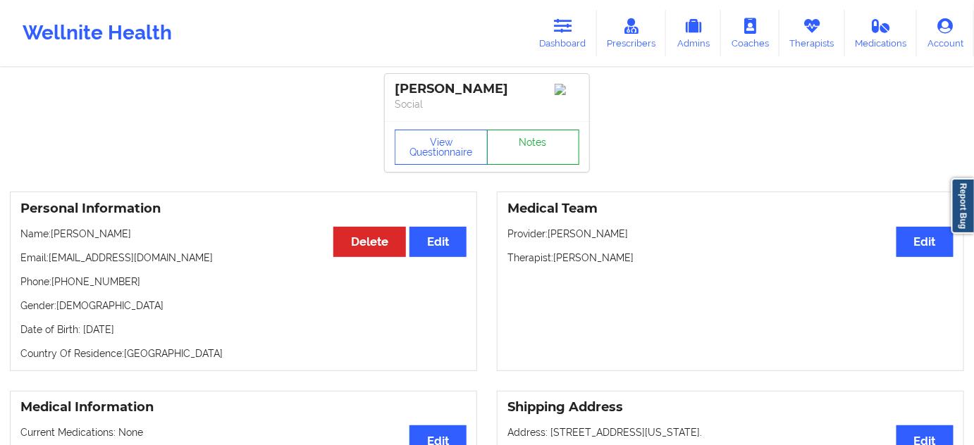
click at [556, 152] on link "Notes" at bounding box center [533, 147] width 93 height 35
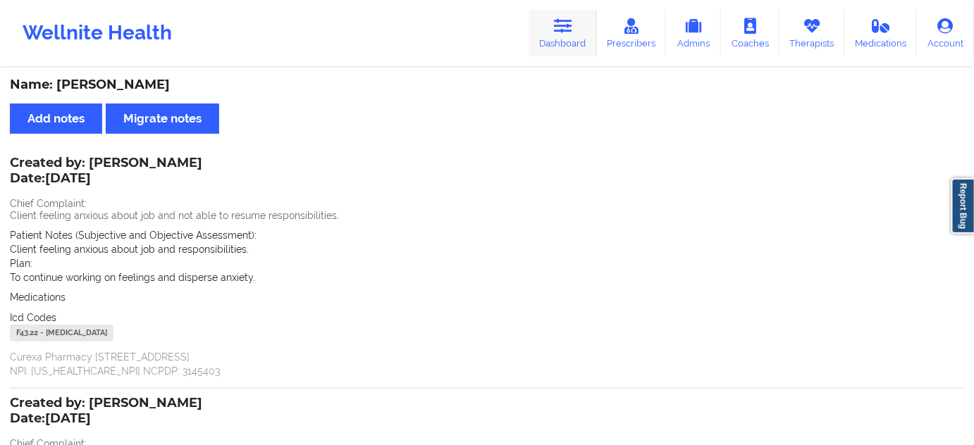
click at [550, 42] on link "Dashboard" at bounding box center [563, 33] width 68 height 47
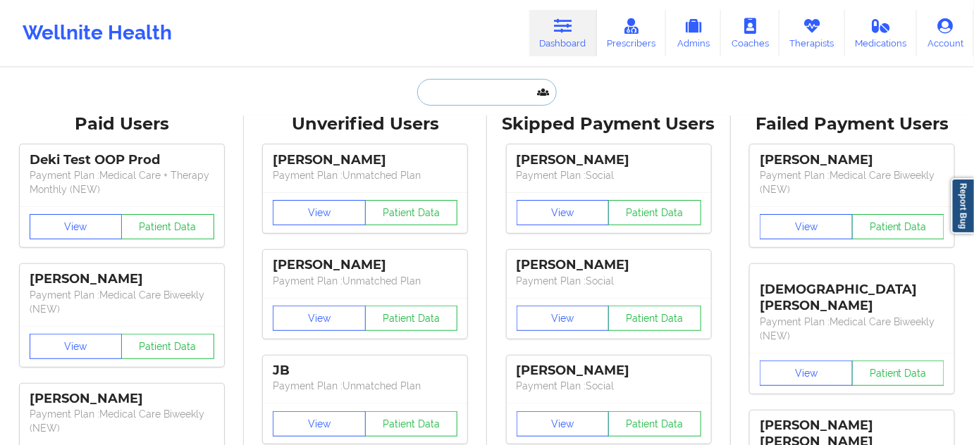
click at [469, 85] on input "text" at bounding box center [487, 92] width 140 height 27
paste input "[EMAIL_ADDRESS][DOMAIN_NAME]"
type input "[EMAIL_ADDRESS][DOMAIN_NAME]"
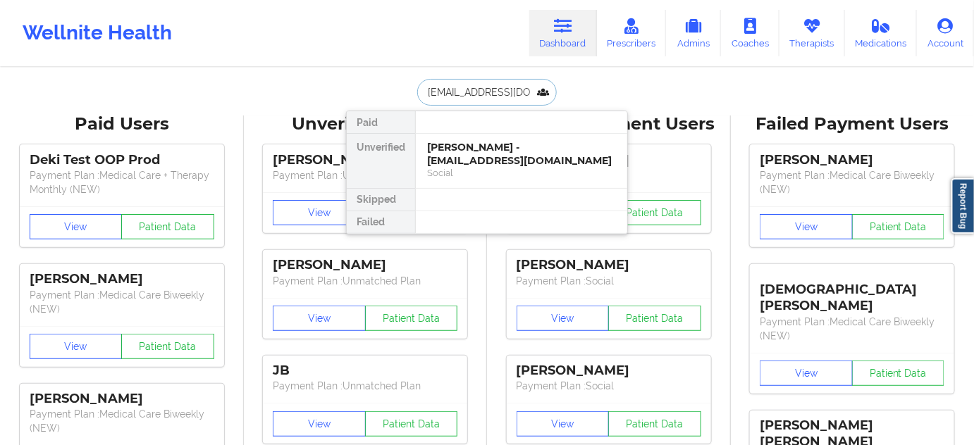
click at [462, 167] on div "Social" at bounding box center [521, 173] width 189 height 12
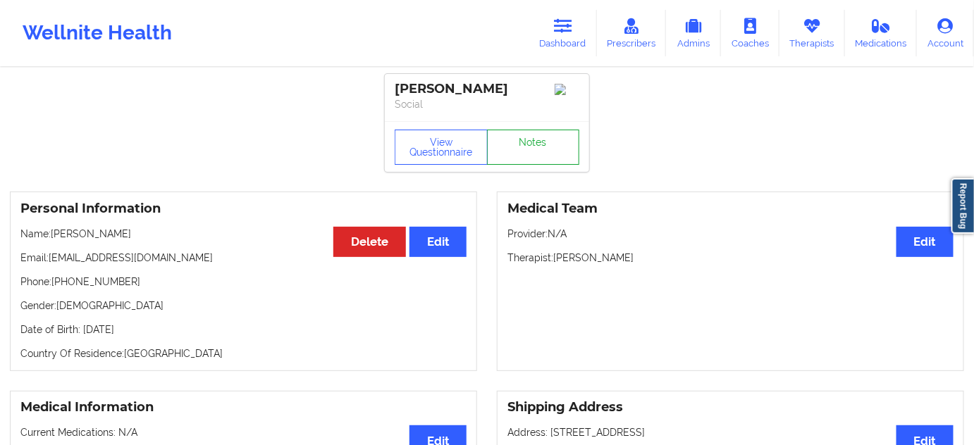
click at [552, 149] on link "Notes" at bounding box center [533, 147] width 93 height 35
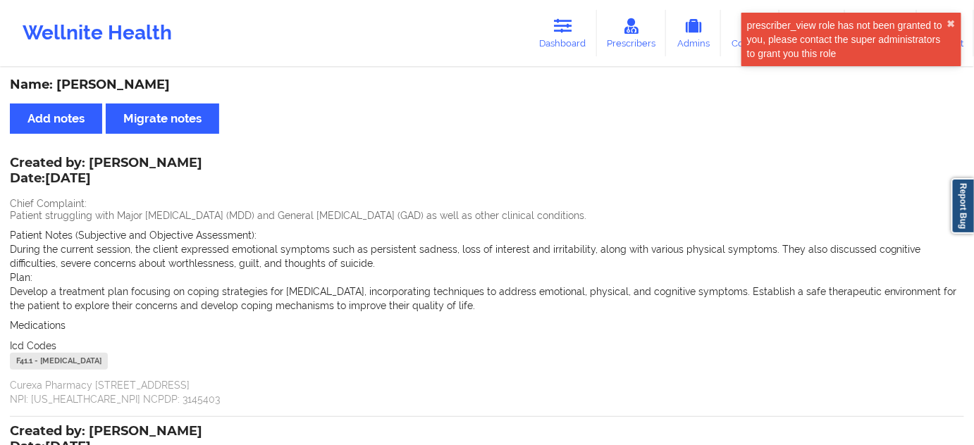
click at [25, 356] on div "F41.1 - [MEDICAL_DATA]" at bounding box center [59, 361] width 98 height 17
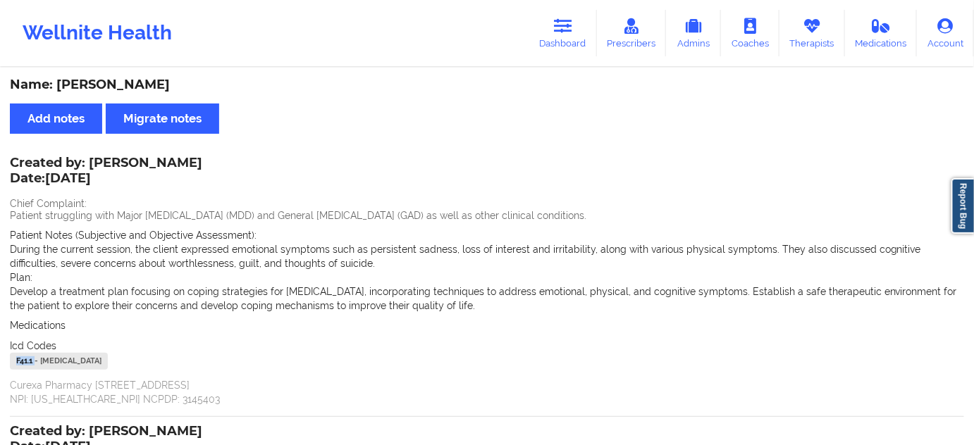
click at [25, 356] on div "F41.1 - [MEDICAL_DATA]" at bounding box center [59, 361] width 98 height 17
click at [552, 34] on link "Dashboard" at bounding box center [563, 33] width 68 height 47
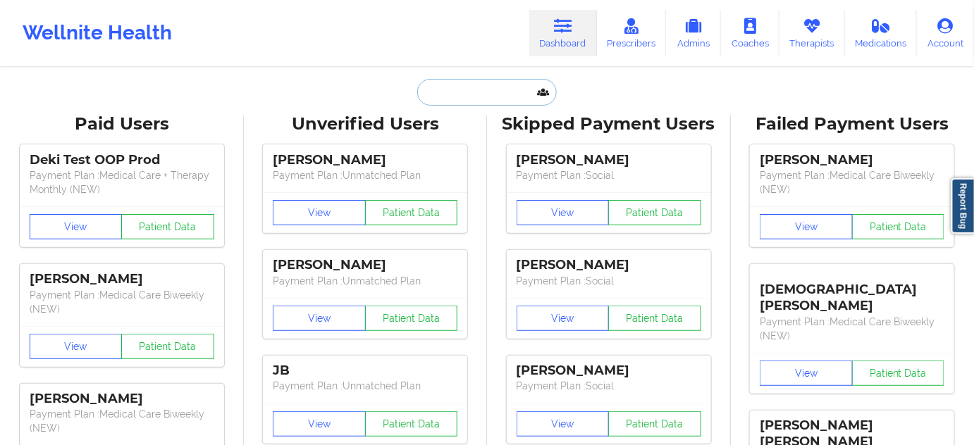
click at [466, 88] on input "text" at bounding box center [487, 92] width 140 height 27
paste input "[PERSON_NAME][EMAIL_ADDRESS][DOMAIN_NAME]"
type input "[PERSON_NAME][EMAIL_ADDRESS][DOMAIN_NAME]"
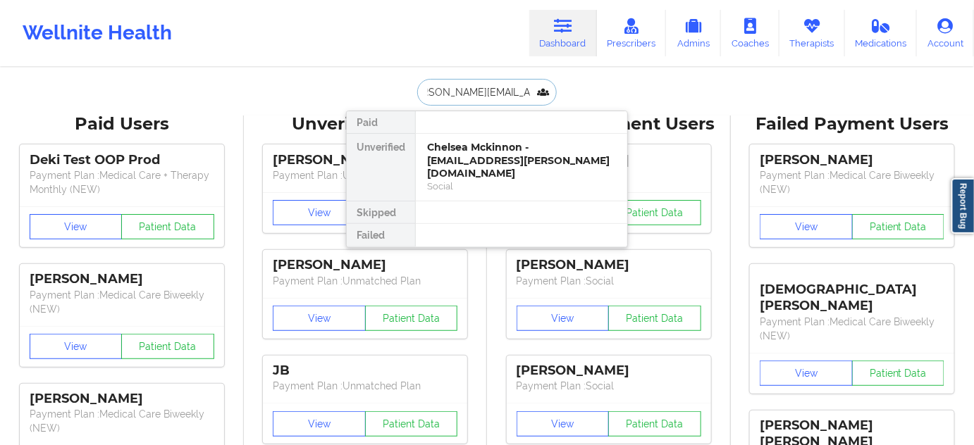
click at [463, 150] on div "Chelsea Mckinnon - [EMAIL_ADDRESS][PERSON_NAME][DOMAIN_NAME]" at bounding box center [521, 160] width 189 height 39
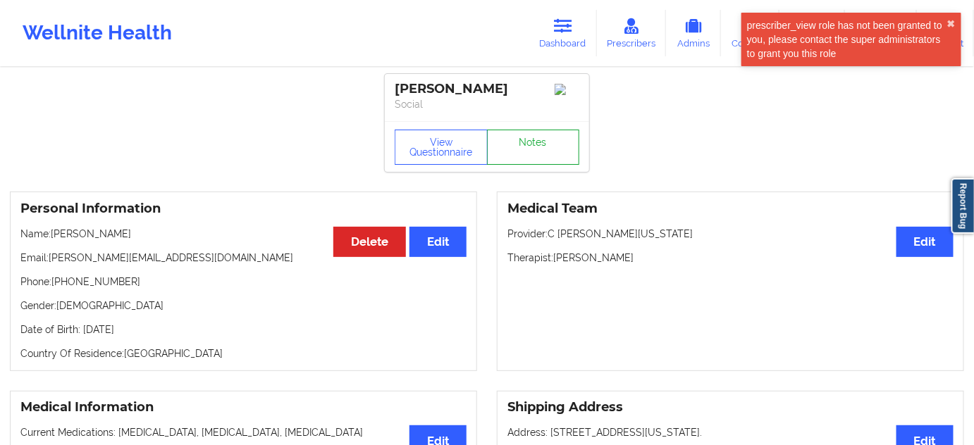
click at [519, 163] on link "Notes" at bounding box center [533, 147] width 93 height 35
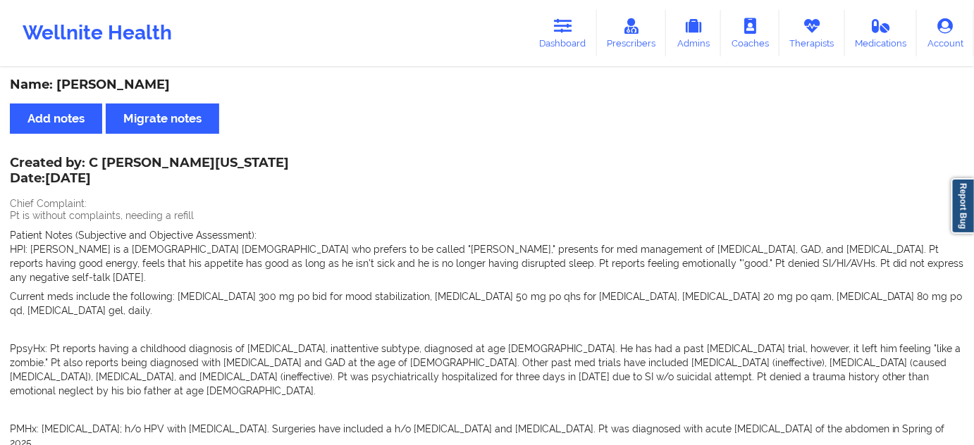
drag, startPoint x: 61, startPoint y: 82, endPoint x: 202, endPoint y: 82, distance: 141.6
click at [203, 82] on div "Name: [PERSON_NAME]" at bounding box center [487, 85] width 954 height 16
drag, startPoint x: 56, startPoint y: 80, endPoint x: 207, endPoint y: 25, distance: 161.4
click at [579, 31] on link "Dashboard" at bounding box center [563, 33] width 68 height 47
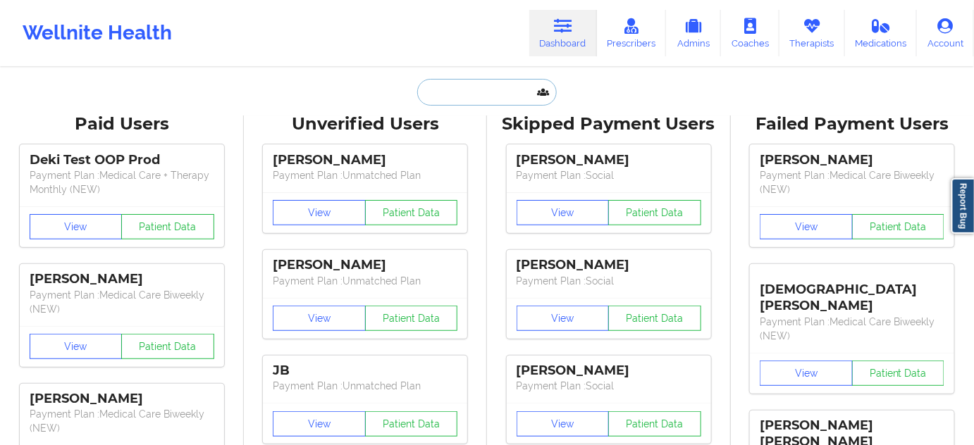
click at [492, 95] on input "text" at bounding box center [487, 92] width 140 height 27
paste input "[EMAIL_ADDRESS][DOMAIN_NAME]"
type input "[EMAIL_ADDRESS][DOMAIN_NAME]"
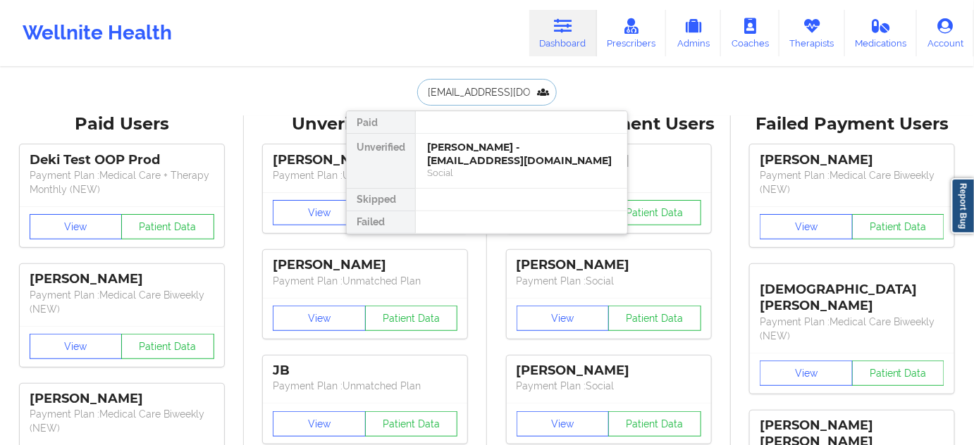
click at [469, 146] on div "[PERSON_NAME] - [EMAIL_ADDRESS][DOMAIN_NAME]" at bounding box center [521, 154] width 189 height 26
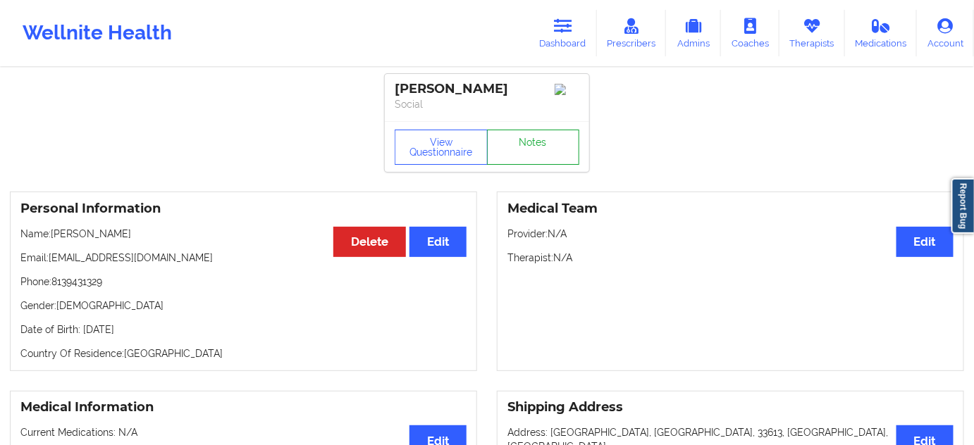
click at [556, 155] on link "Notes" at bounding box center [533, 147] width 93 height 35
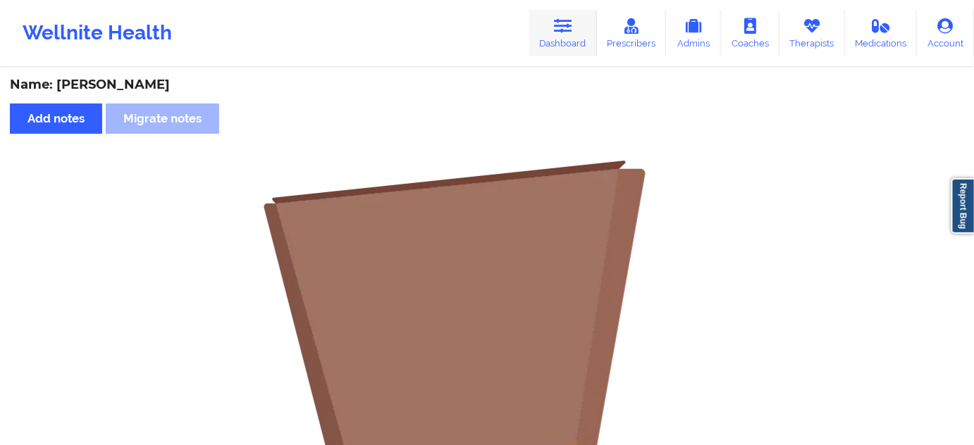
click at [571, 35] on link "Dashboard" at bounding box center [563, 33] width 68 height 47
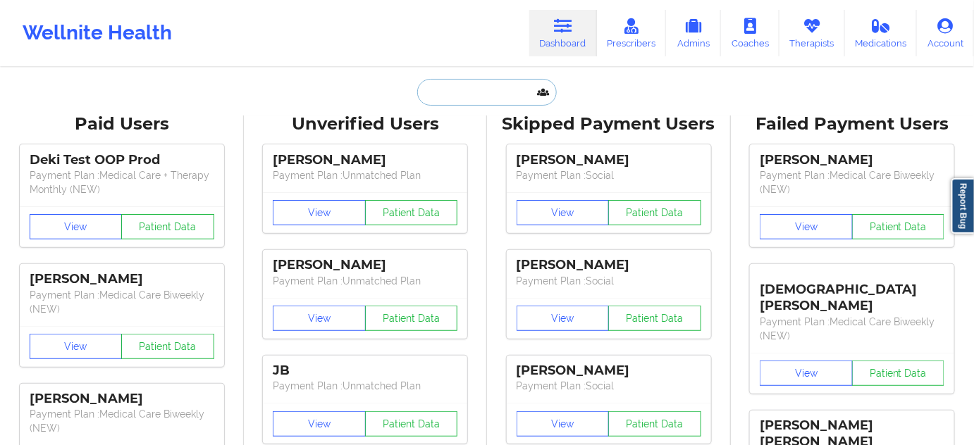
click at [471, 100] on input "text" at bounding box center [487, 92] width 140 height 27
paste input "[EMAIL_ADDRESS][PERSON_NAME][DOMAIN_NAME]"
type input "[EMAIL_ADDRESS][PERSON_NAME][DOMAIN_NAME]"
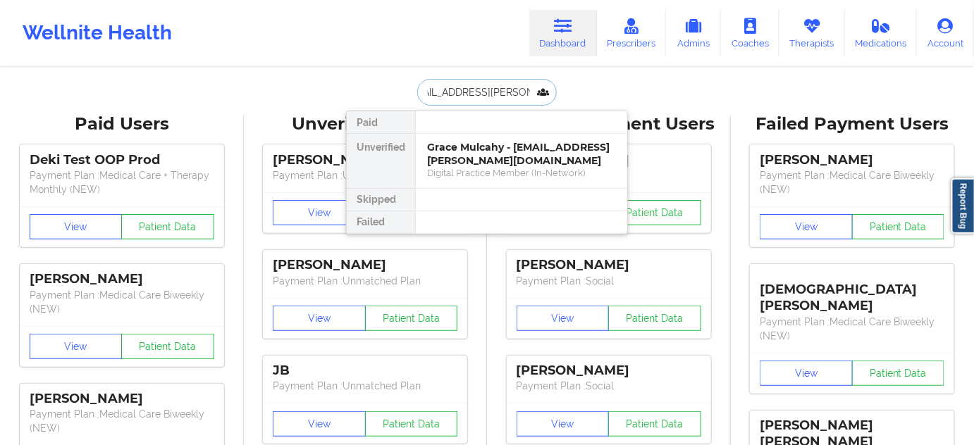
click at [464, 148] on div "Grace Mulcahy - [EMAIL_ADDRESS][PERSON_NAME][DOMAIN_NAME]" at bounding box center [521, 154] width 189 height 26
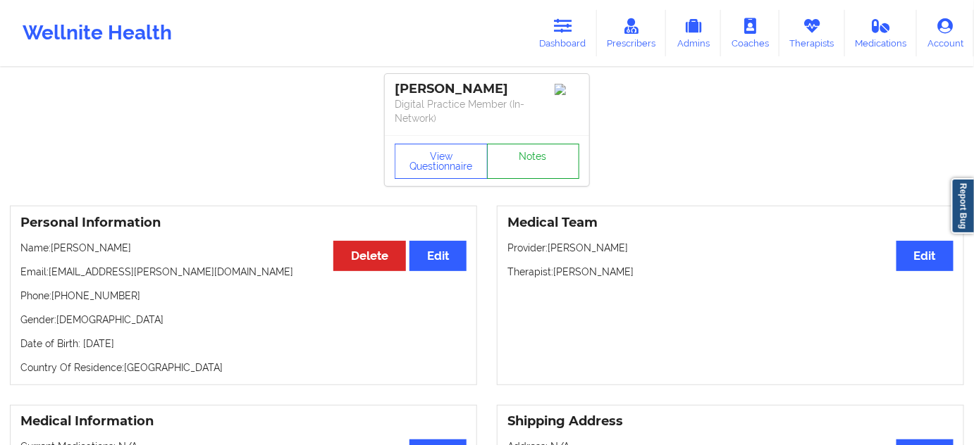
click at [531, 156] on link "Notes" at bounding box center [533, 161] width 93 height 35
